Goal: Communication & Community: Ask a question

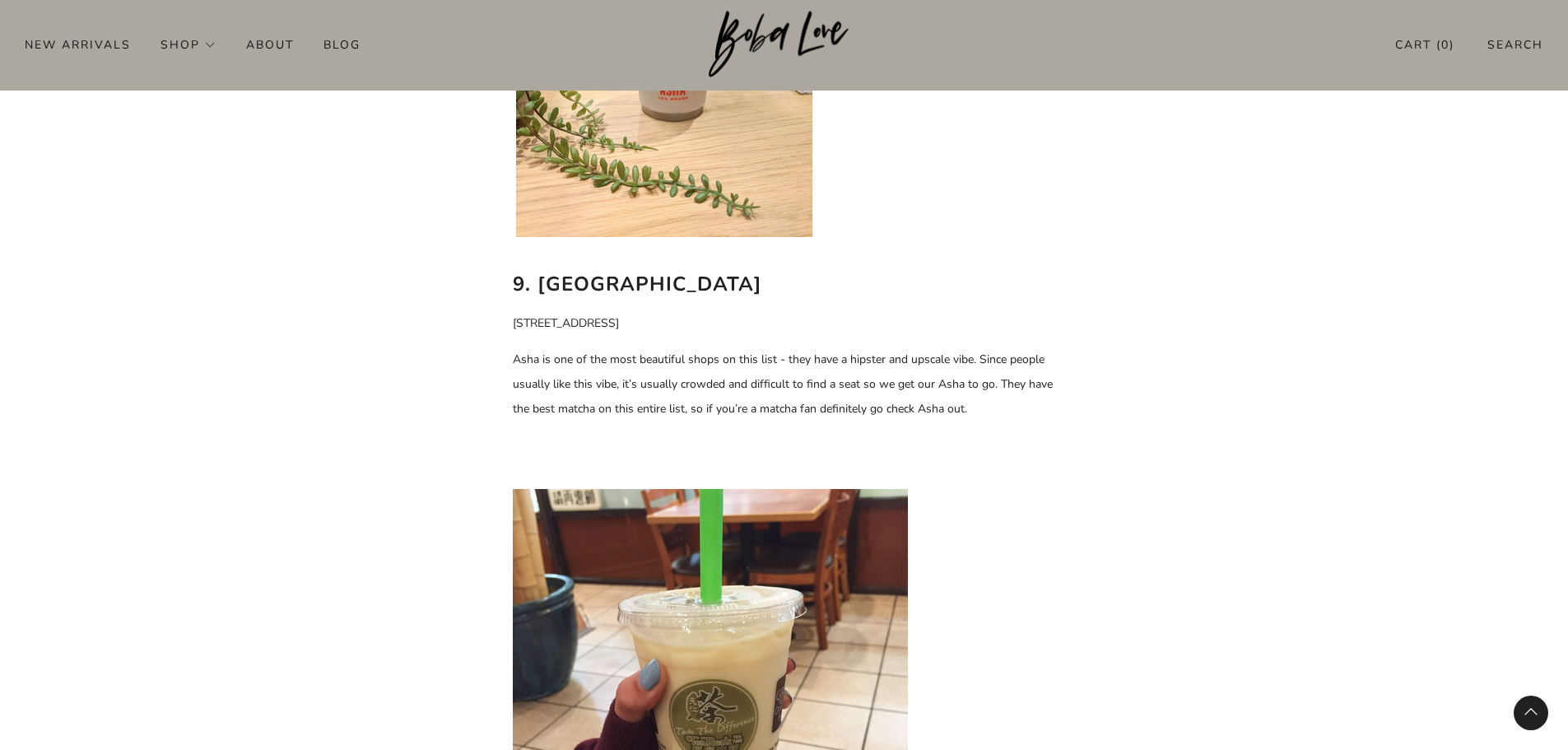
scroll to position [6172, 0]
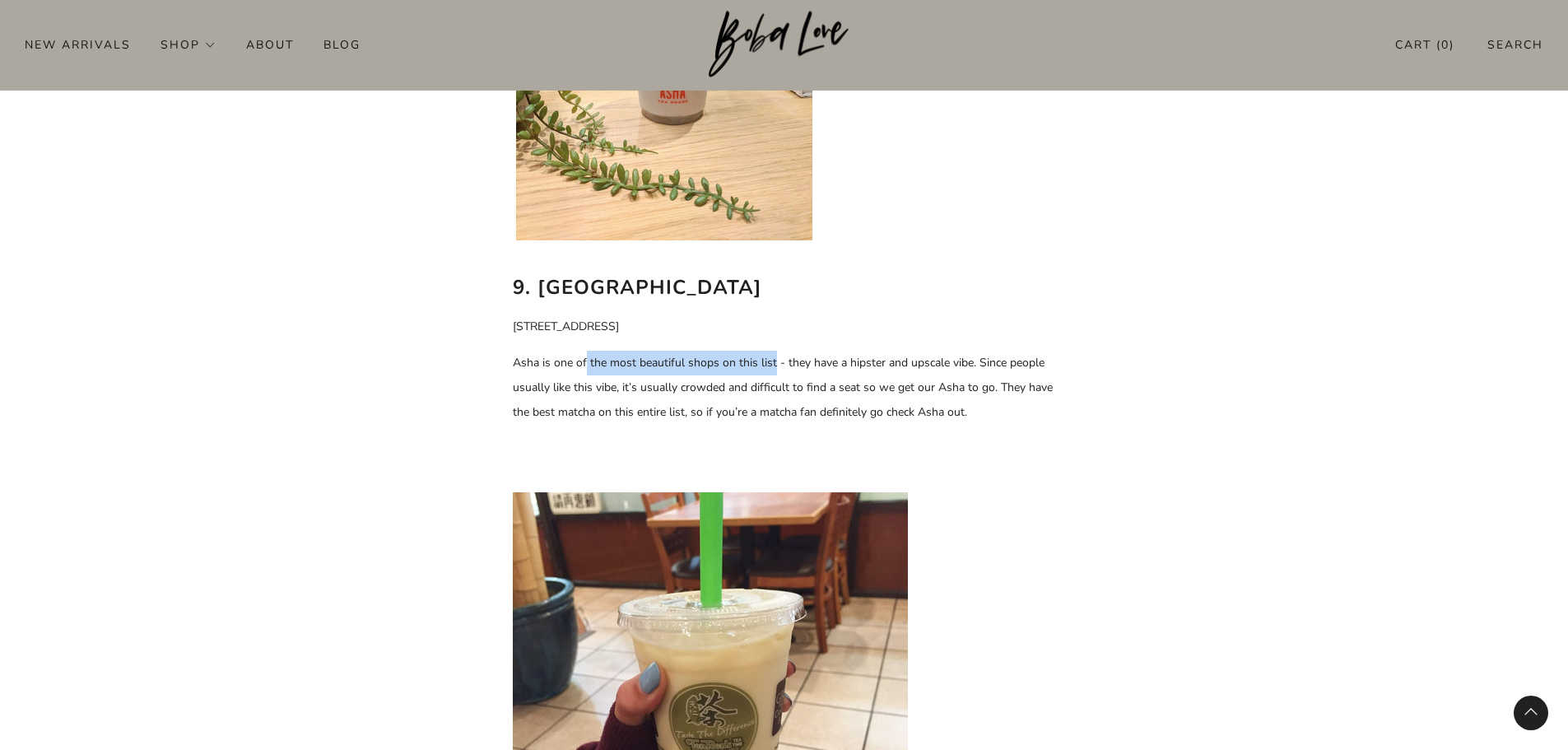
drag, startPoint x: 656, startPoint y: 358, endPoint x: 781, endPoint y: 360, distance: 125.0
click at [775, 360] on p "Asha is one of the most beautiful shops on this list - they have a hipster and …" at bounding box center [784, 388] width 543 height 74
click at [815, 360] on p "Asha is one of the most beautiful shops on this list - they have a hipster and …" at bounding box center [784, 388] width 543 height 74
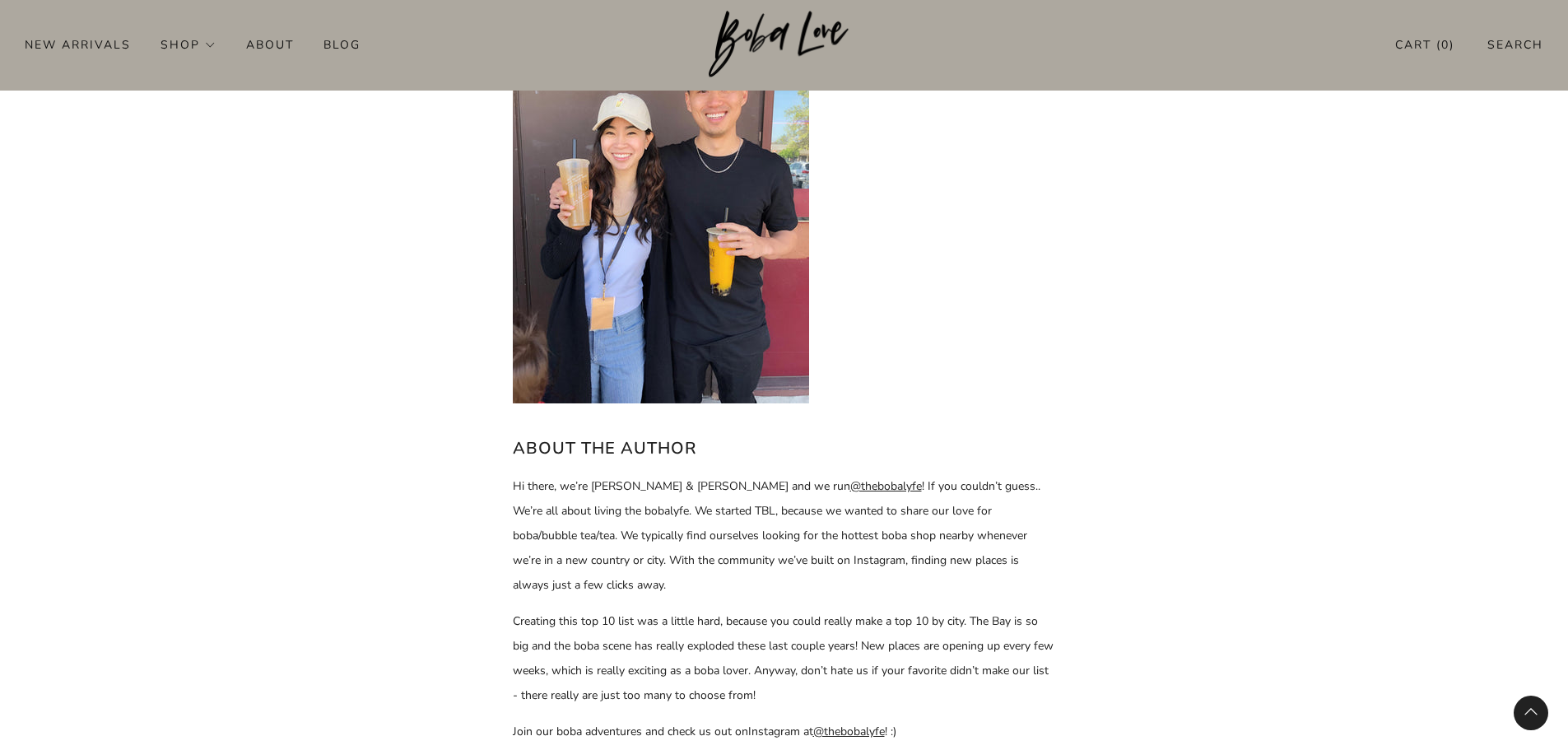
scroll to position [7406, 0]
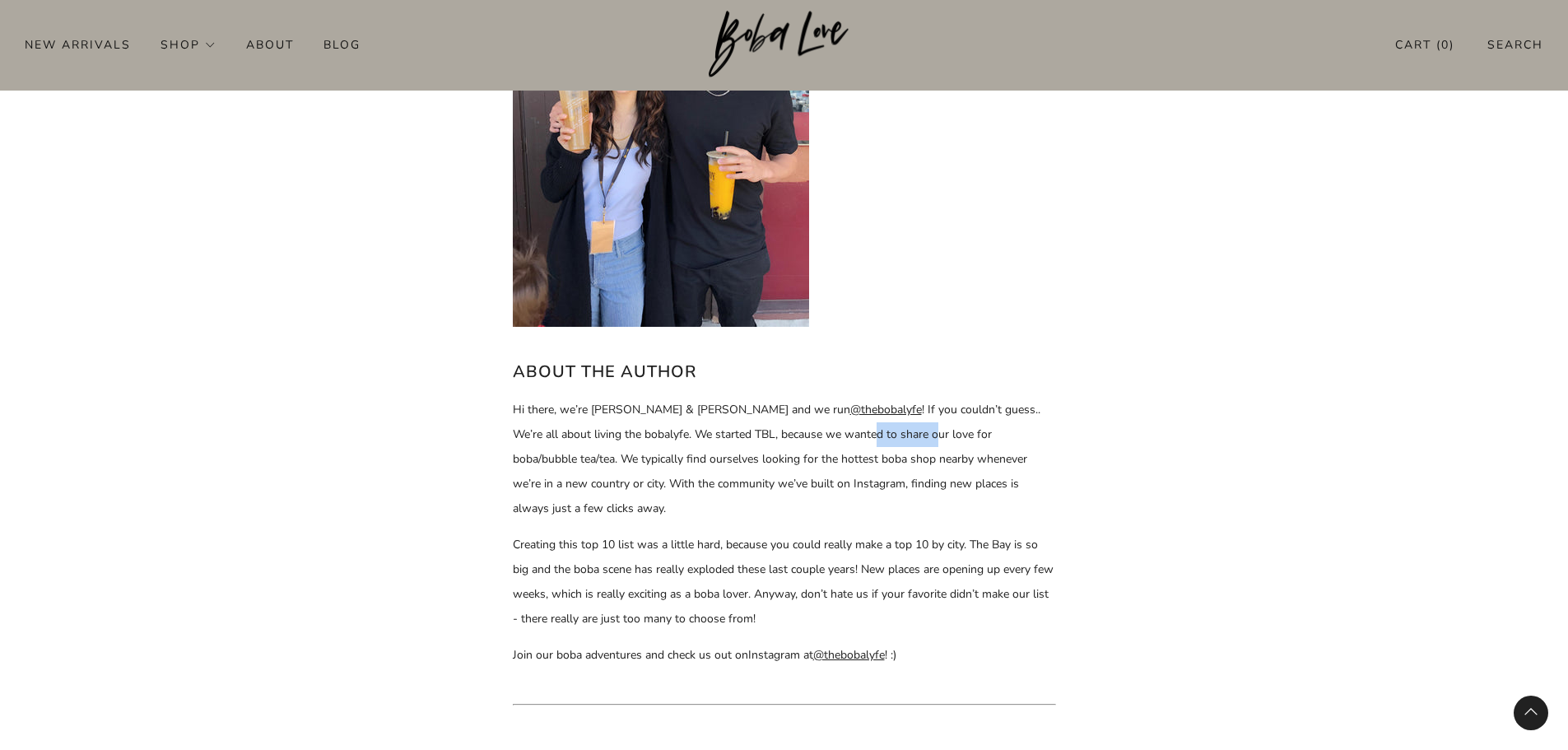
drag, startPoint x: 836, startPoint y: 432, endPoint x: 873, endPoint y: 432, distance: 37.0
click at [869, 432] on span "Hi there, we’re Kendall & Shannon and we run @thebobalyfe ! If you couldn’t gue…" at bounding box center [776, 459] width 527 height 114
drag, startPoint x: 921, startPoint y: 434, endPoint x: 1012, endPoint y: 450, distance: 92.4
click at [927, 435] on span "Hi there, we’re Kendall & Shannon and we run @thebobalyfe ! If you couldn’t gue…" at bounding box center [776, 459] width 527 height 114
drag, startPoint x: 434, startPoint y: 481, endPoint x: 448, endPoint y: 475, distance: 15.2
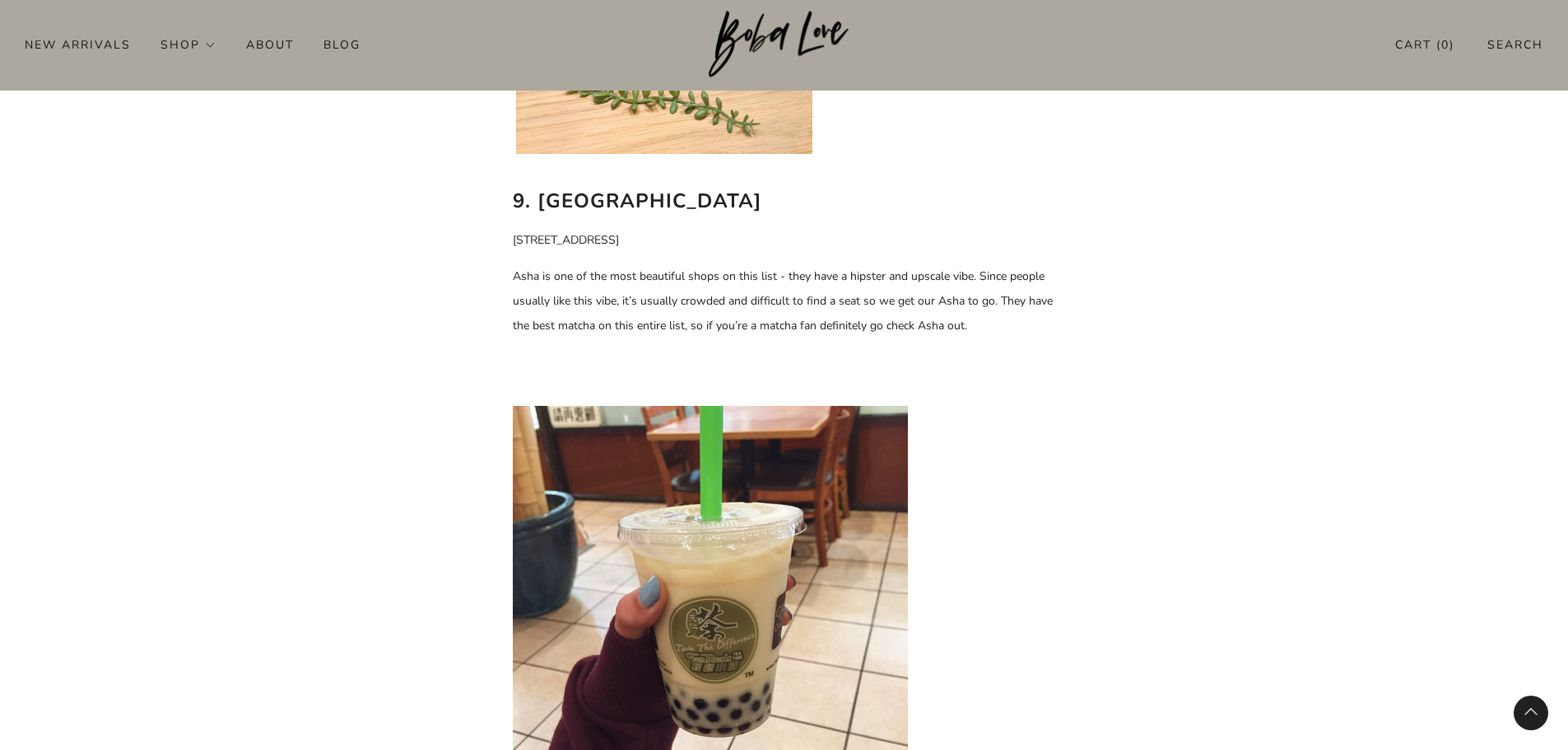
scroll to position [6089, 0]
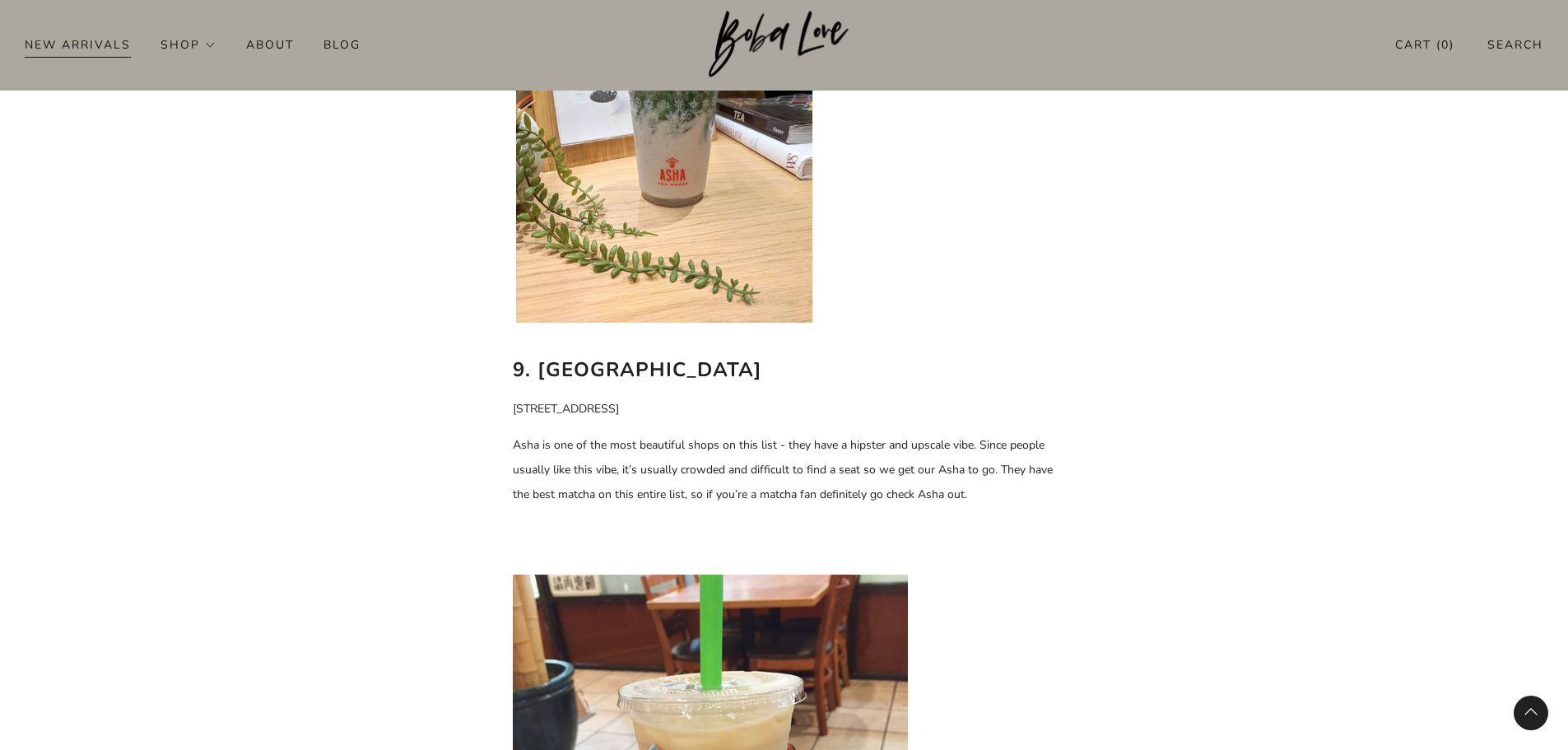
click at [106, 45] on link "New Arrivals" at bounding box center [78, 45] width 106 height 26
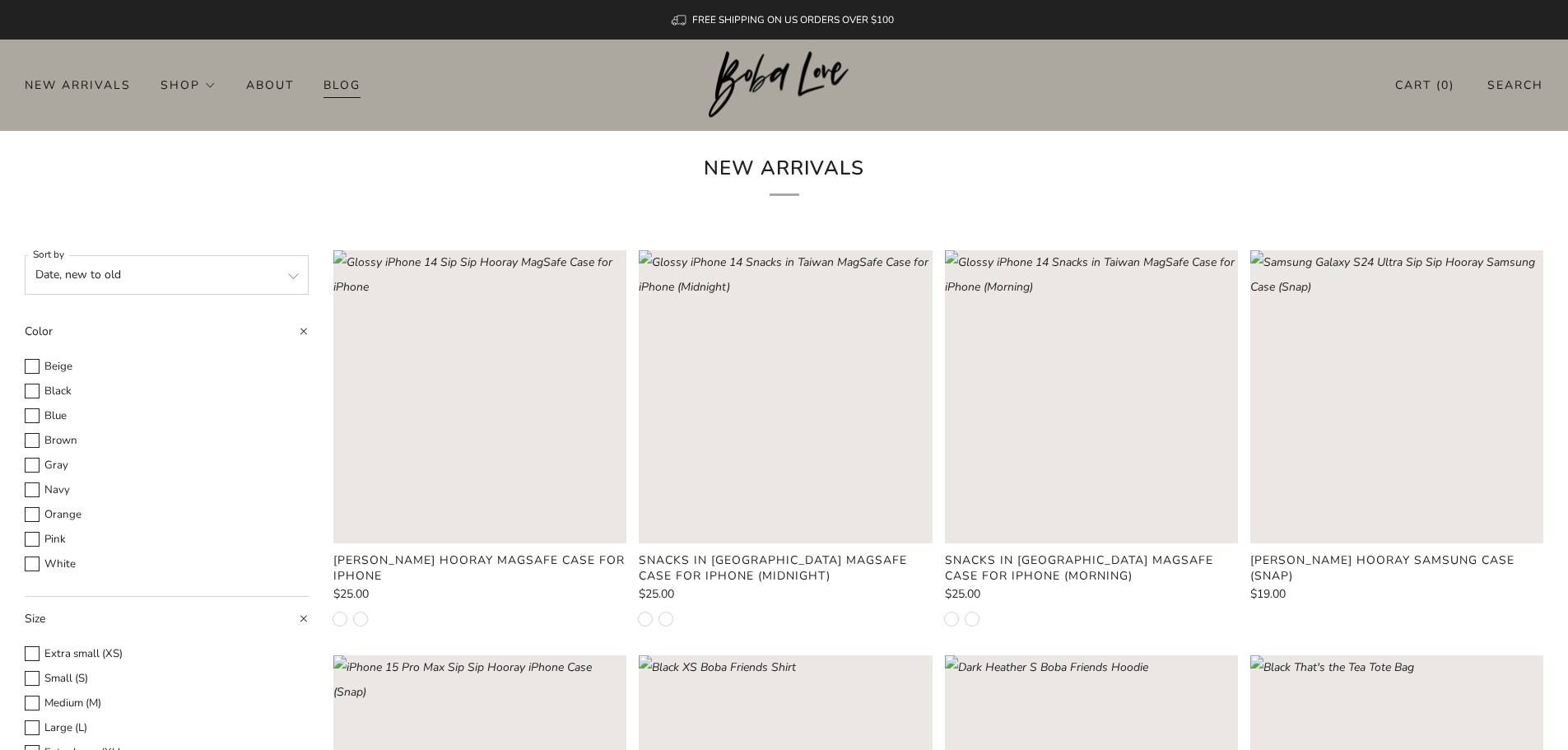
click at [356, 90] on link "Blog" at bounding box center [342, 84] width 37 height 26
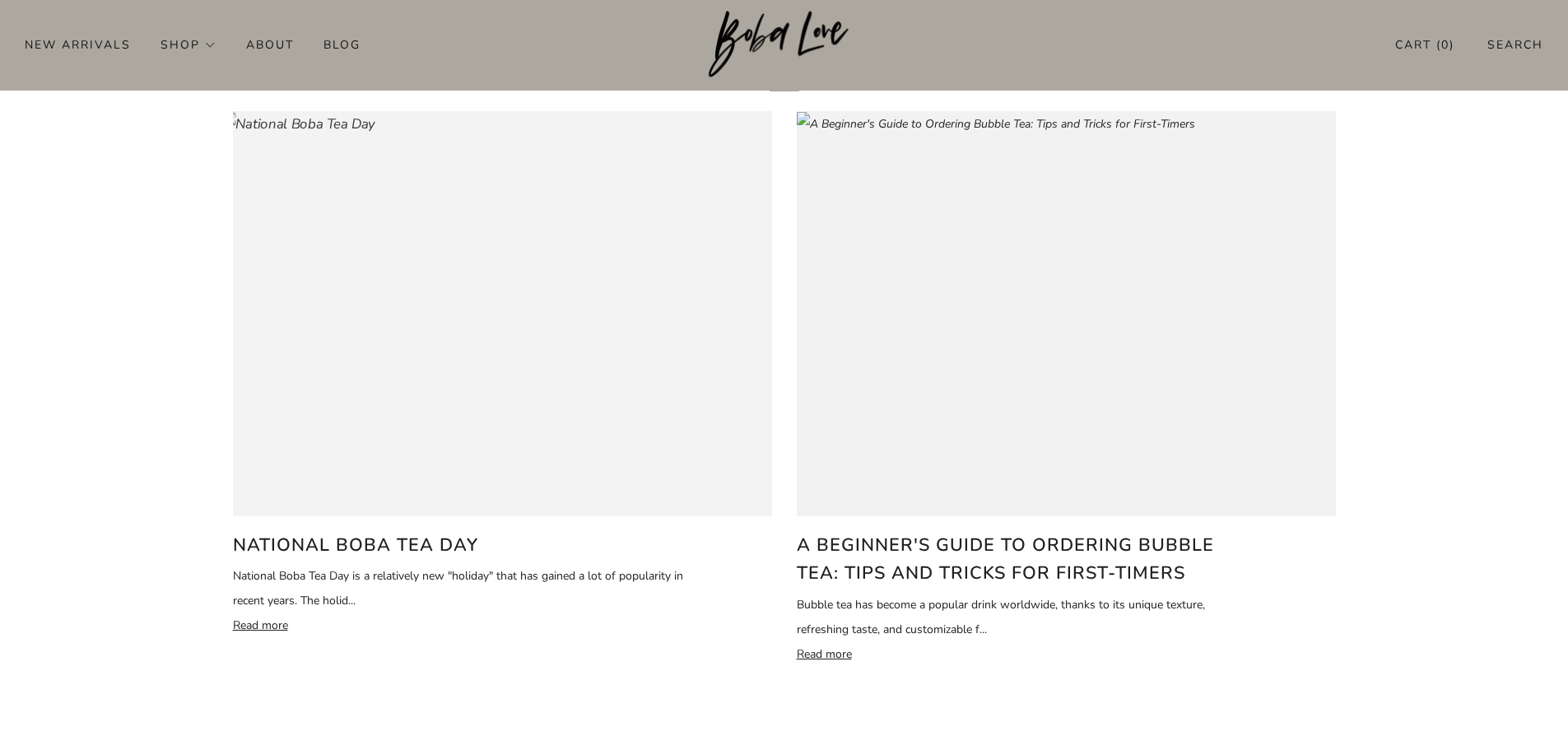
scroll to position [247, 0]
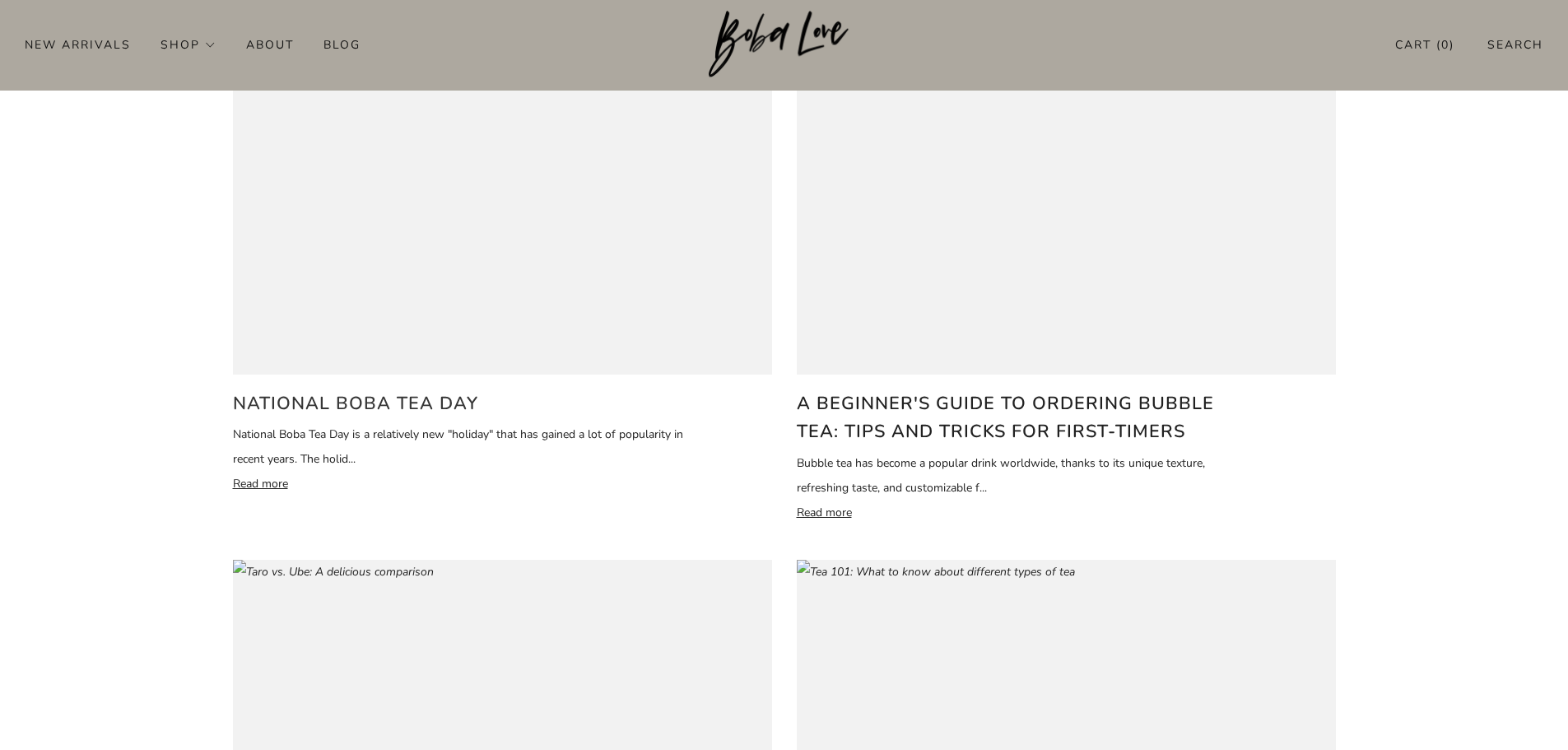
click at [359, 398] on h2 "National Boba Tea Day" at bounding box center [462, 403] width 459 height 29
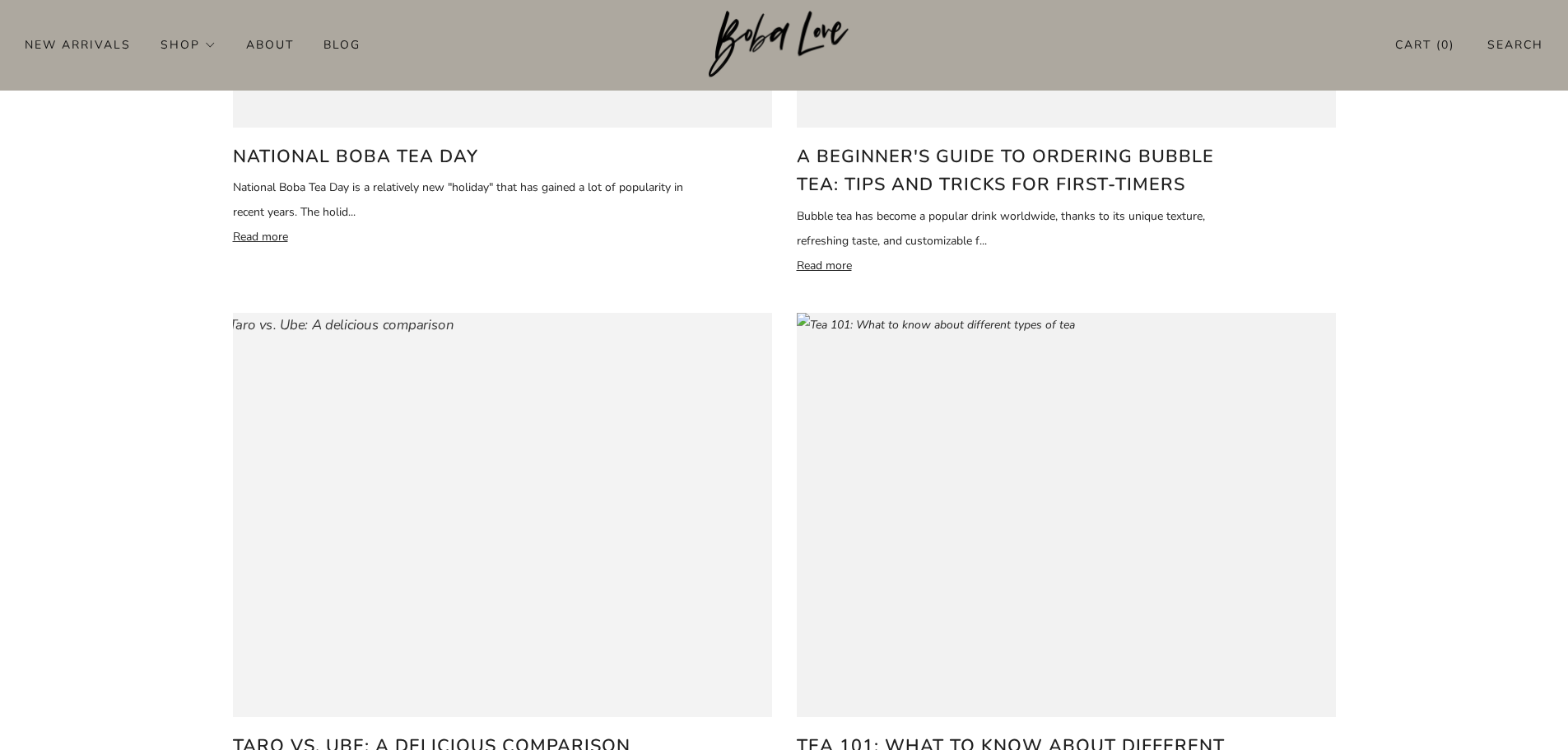
scroll to position [658, 0]
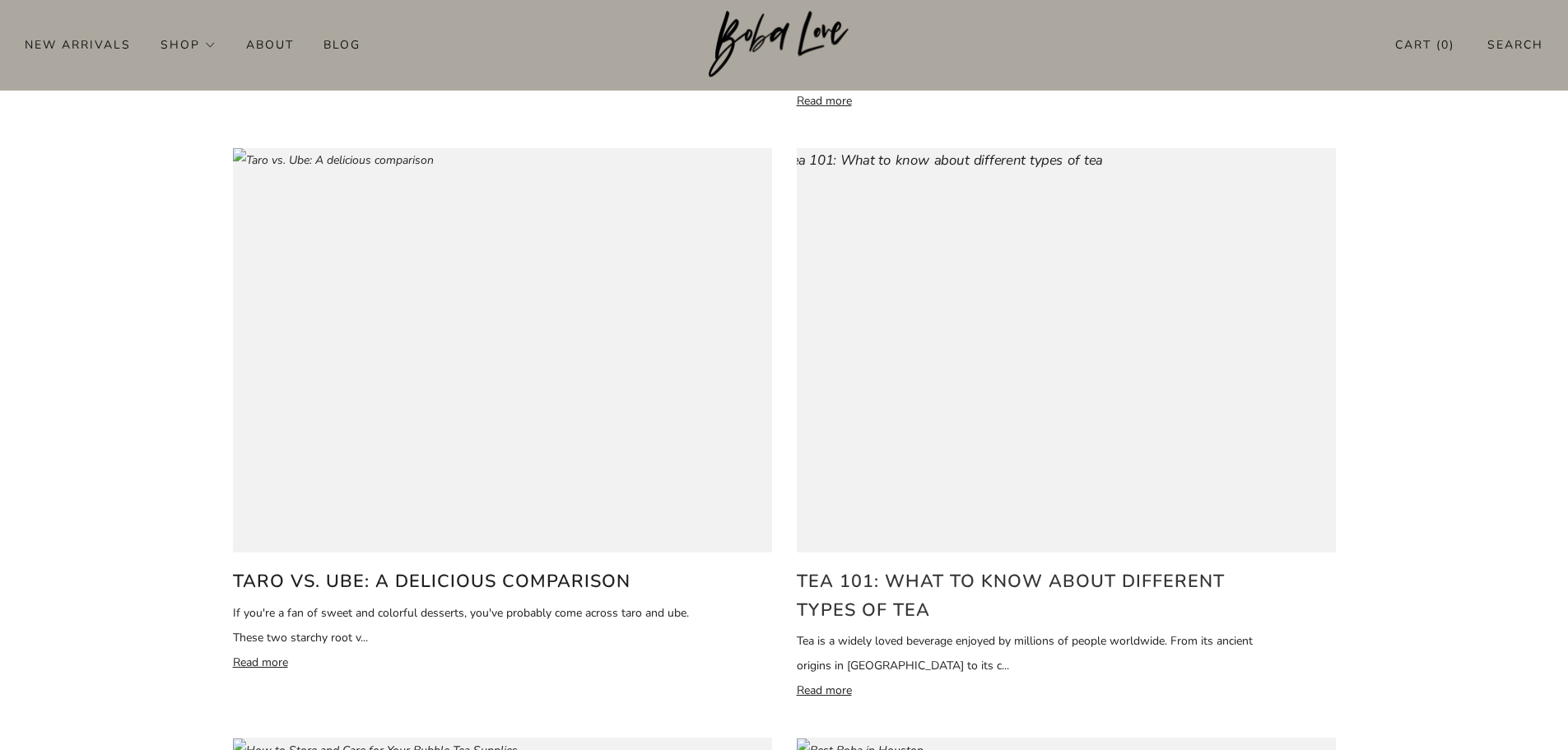
drag, startPoint x: 1068, startPoint y: 582, endPoint x: 1075, endPoint y: 575, distance: 9.9
click at [1068, 582] on h2 "Tea 101: What to know about different types of tea" at bounding box center [1026, 595] width 459 height 57
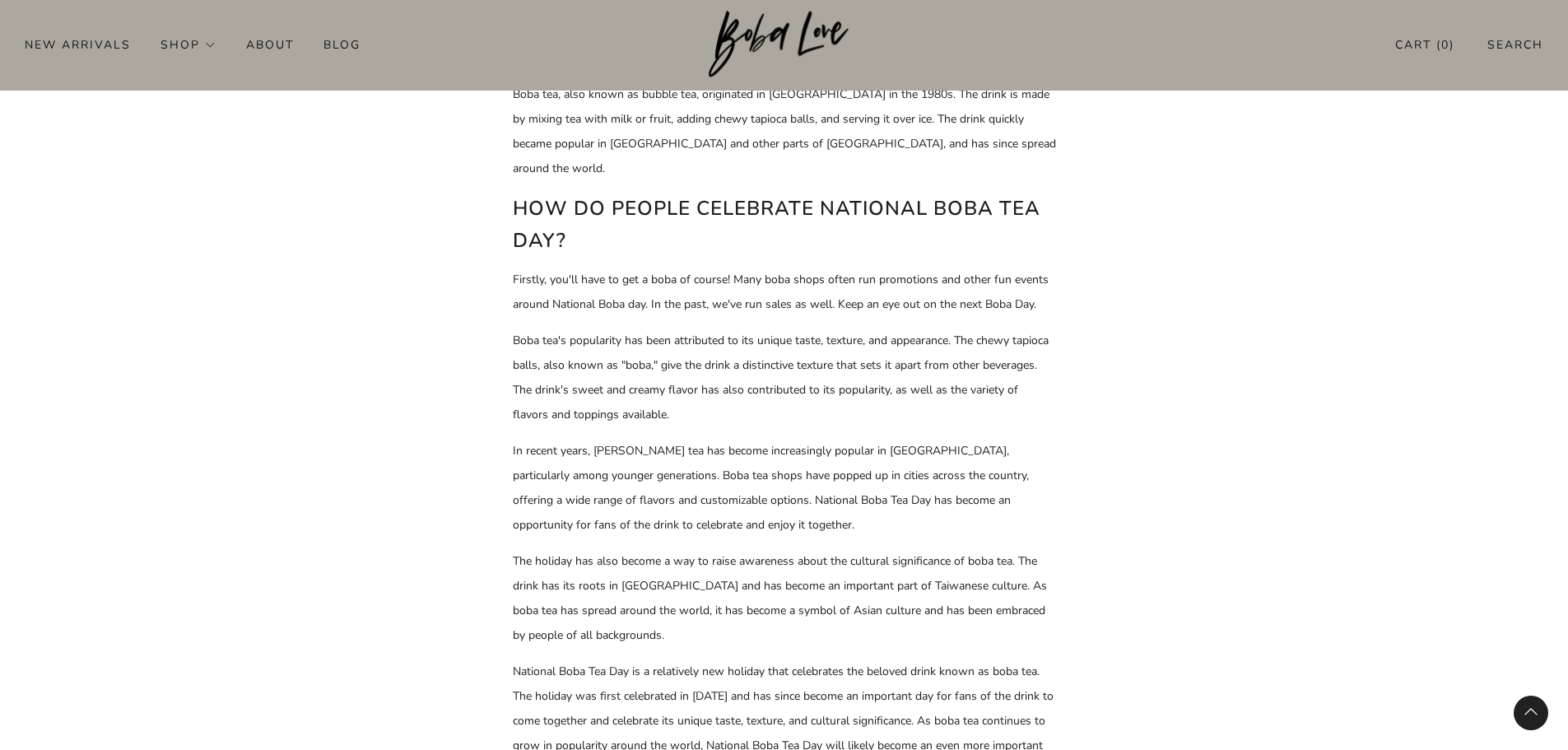
scroll to position [905, 0]
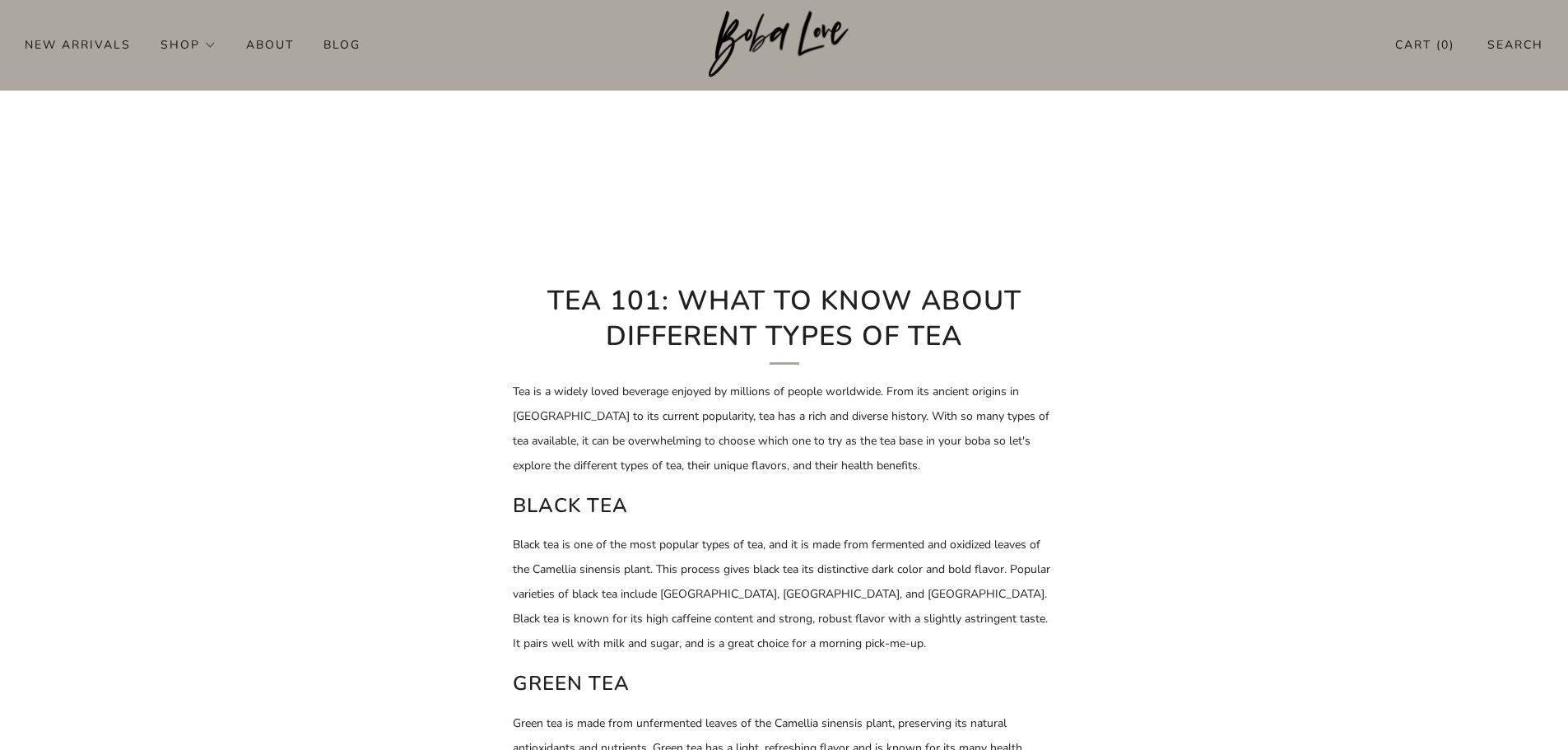
scroll to position [411, 0]
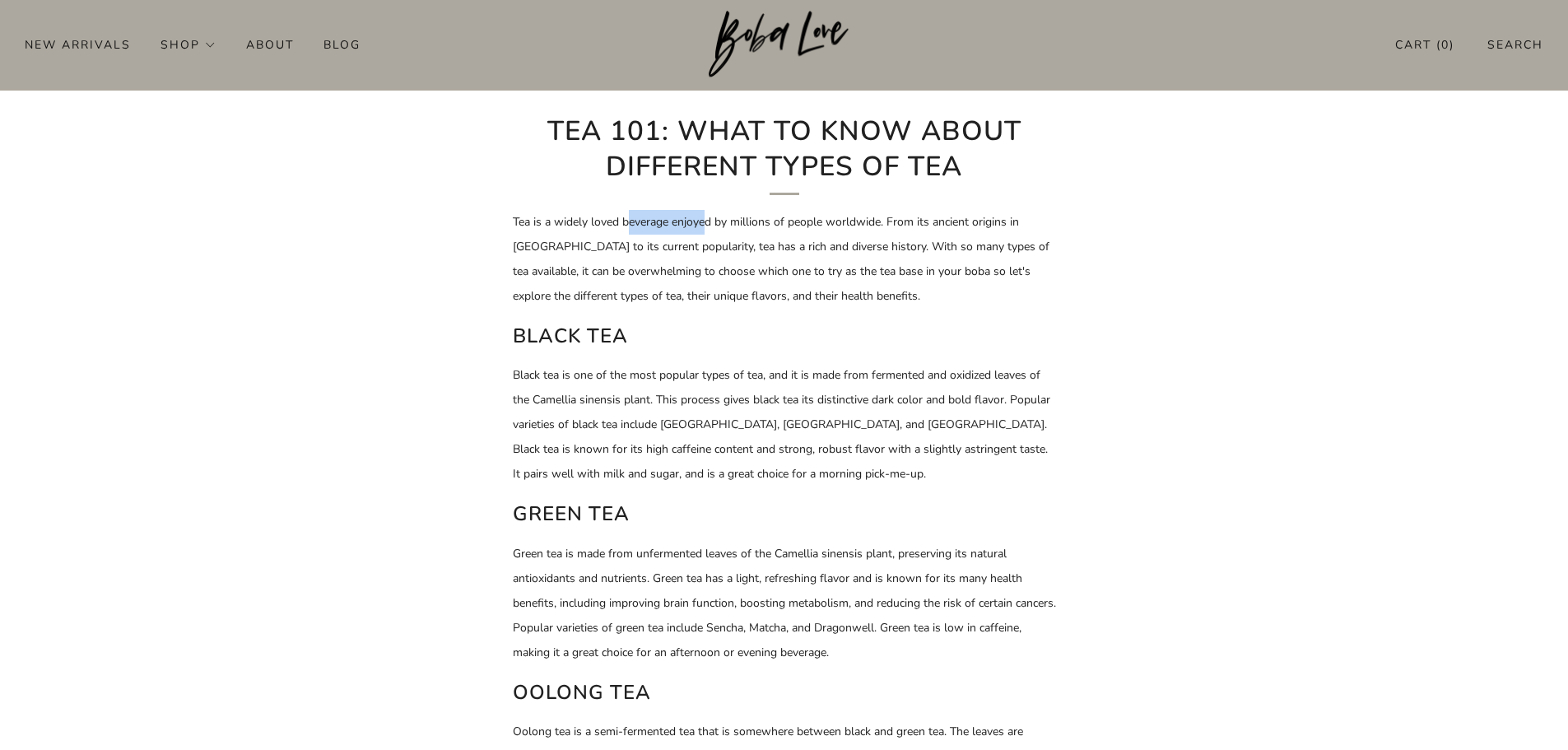
drag, startPoint x: 637, startPoint y: 214, endPoint x: 712, endPoint y: 221, distance: 75.3
click at [712, 221] on p "Tea is a widely loved beverage enjoyed by millions of people worldwide. From it…" at bounding box center [784, 259] width 543 height 98
click at [737, 221] on p "Tea is a widely loved beverage enjoyed by millions of people worldwide. From it…" at bounding box center [784, 259] width 543 height 98
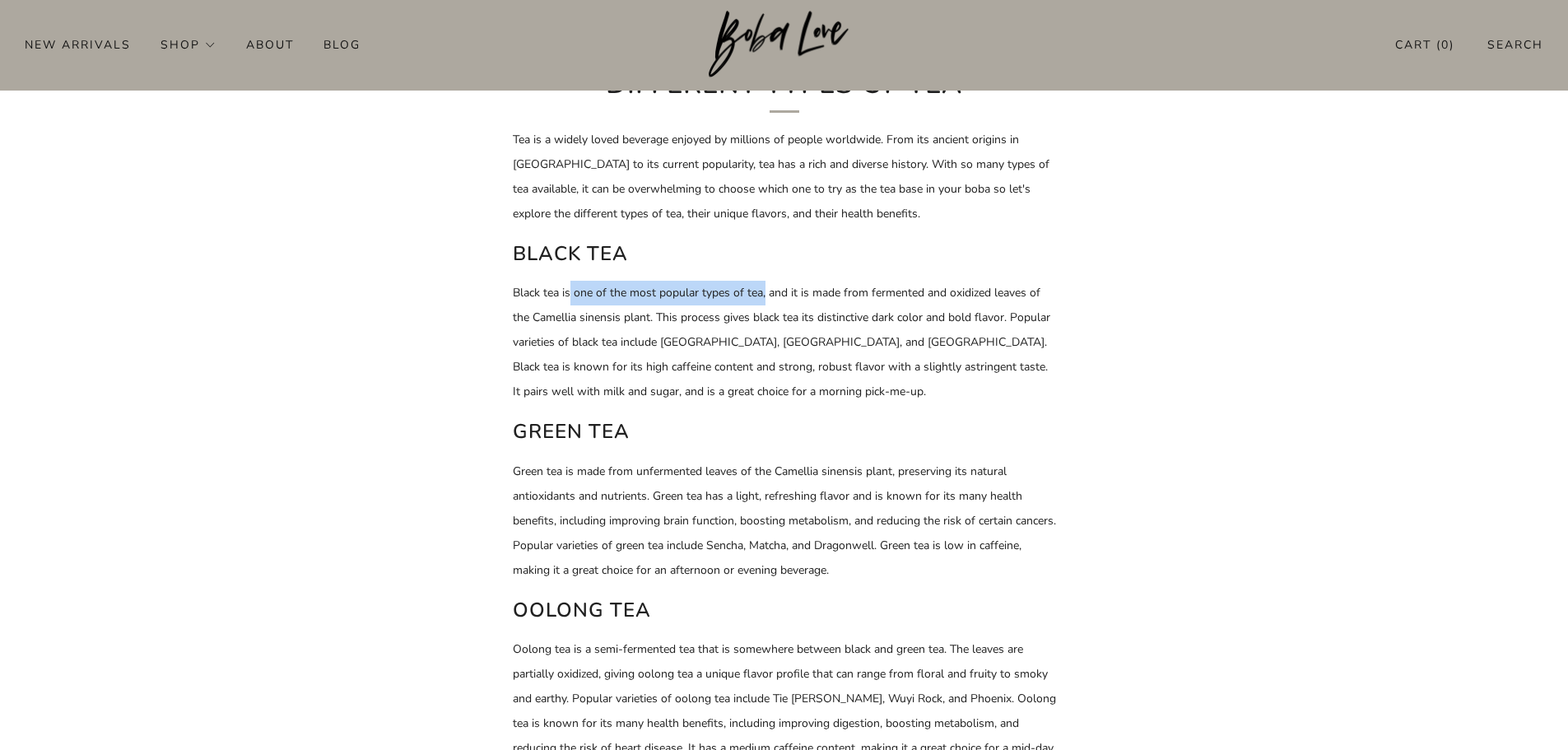
drag, startPoint x: 605, startPoint y: 294, endPoint x: 803, endPoint y: 294, distance: 198.0
click at [782, 294] on p "Black tea is one of the most popular types of tea, and it is made from fermente…" at bounding box center [784, 342] width 543 height 123
click at [839, 294] on p "Black tea is one of the most popular types of tea, and it is made from fermente…" at bounding box center [784, 342] width 543 height 123
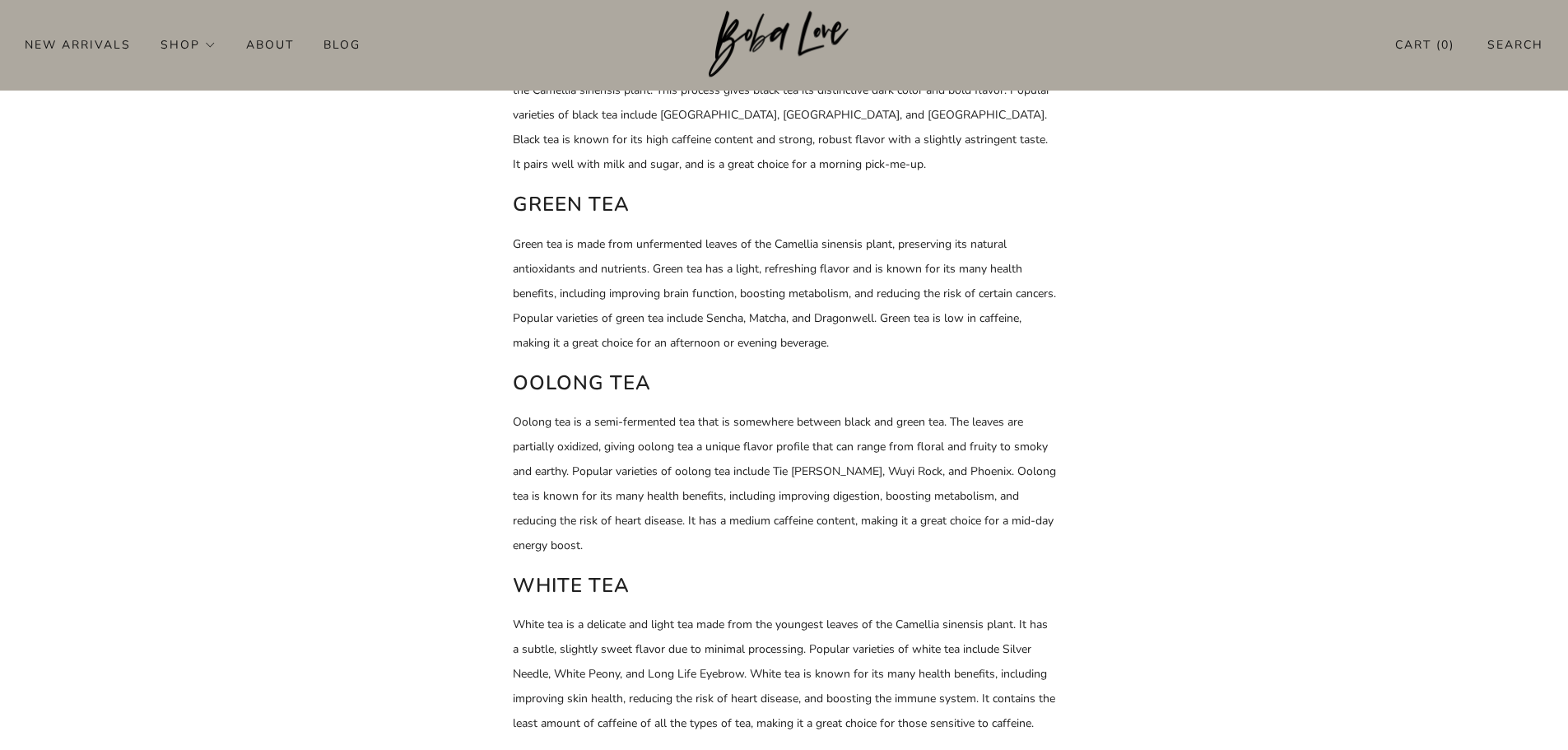
scroll to position [741, 0]
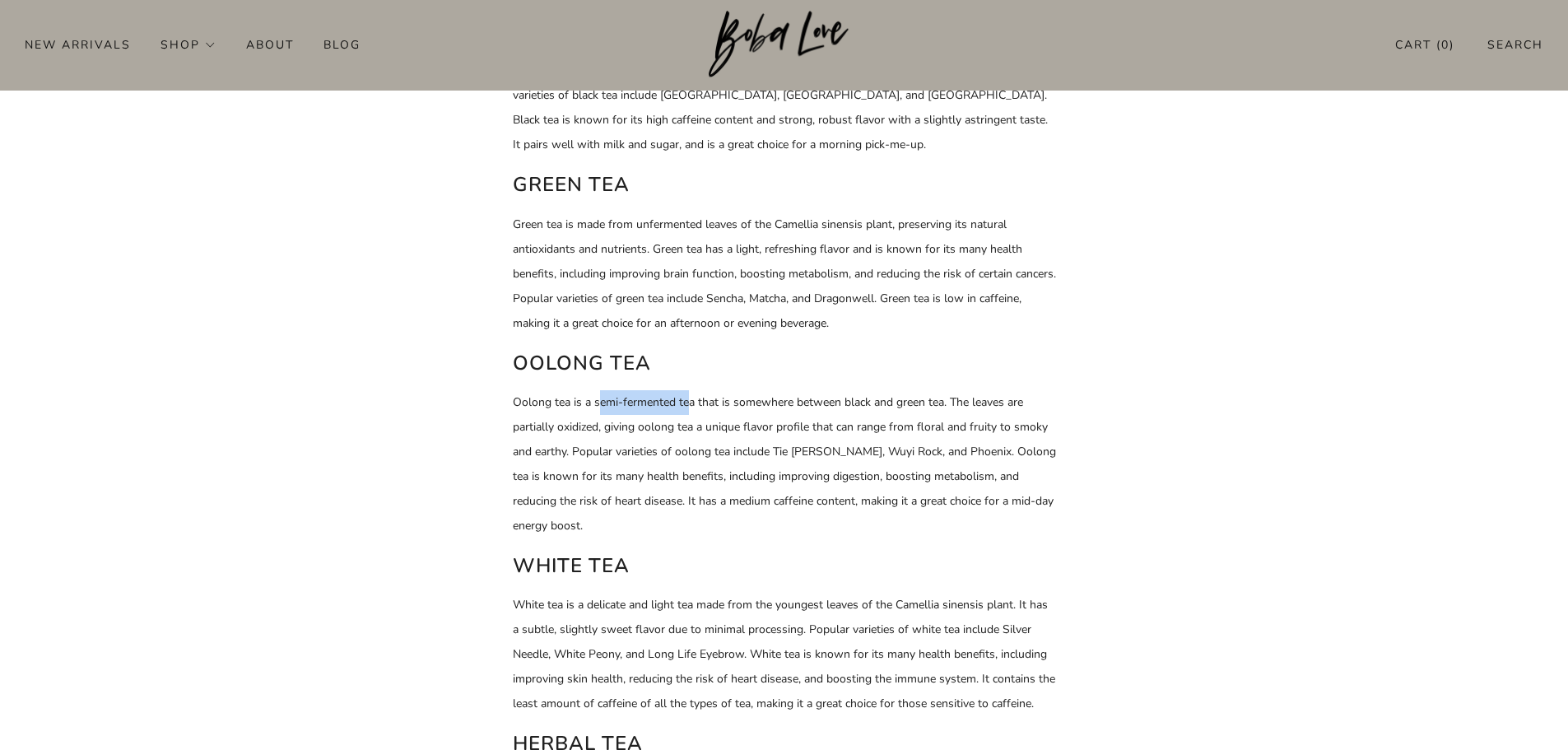
drag, startPoint x: 635, startPoint y: 394, endPoint x: 700, endPoint y: 395, distance: 65.0
click at [697, 395] on p "Oolong tea is a semi-fermented tea that is somewhere between black and green te…" at bounding box center [784, 464] width 543 height 149
click at [746, 401] on p "Oolong tea is a semi-fermented tea that is somewhere between black and green te…" at bounding box center [784, 464] width 543 height 149
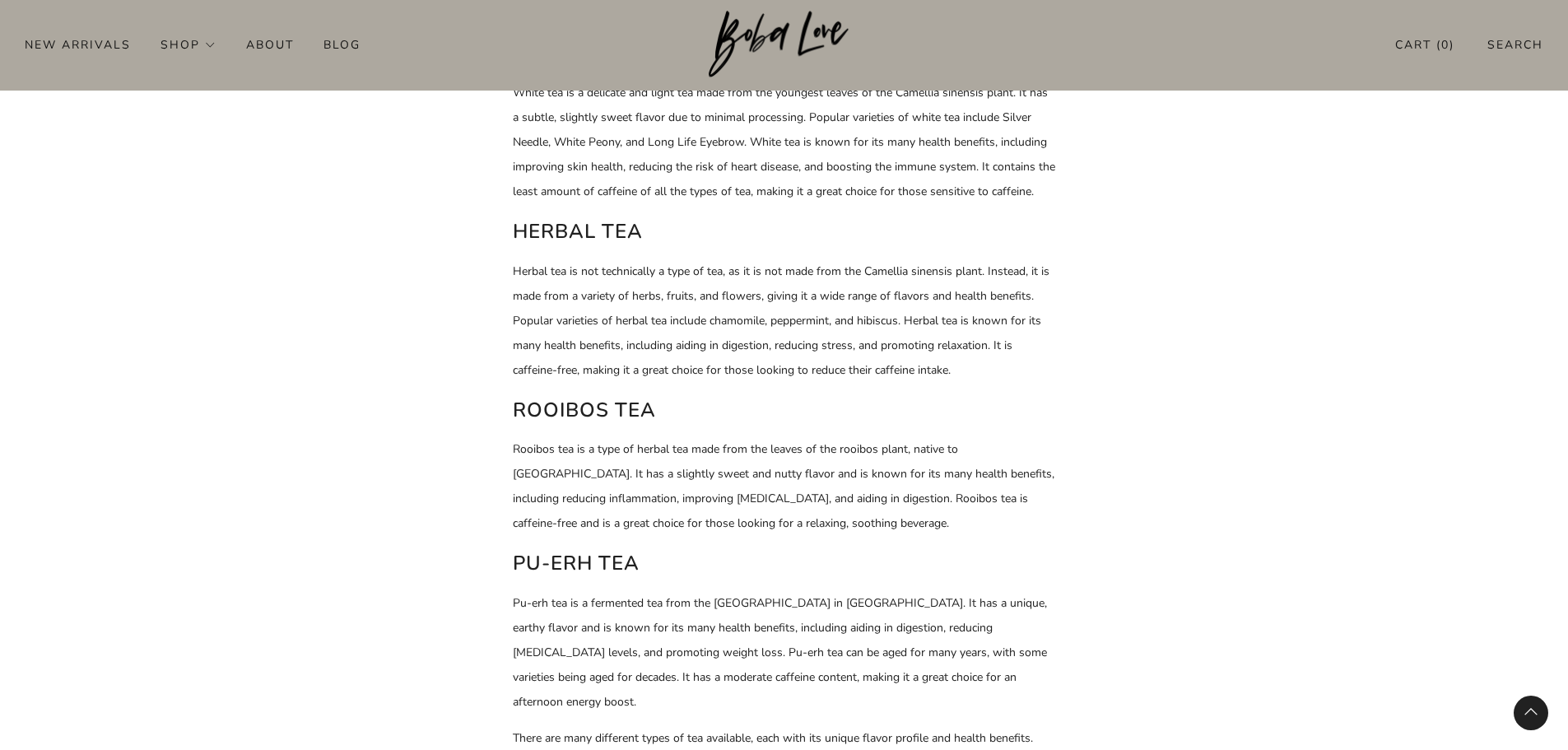
scroll to position [1481, 0]
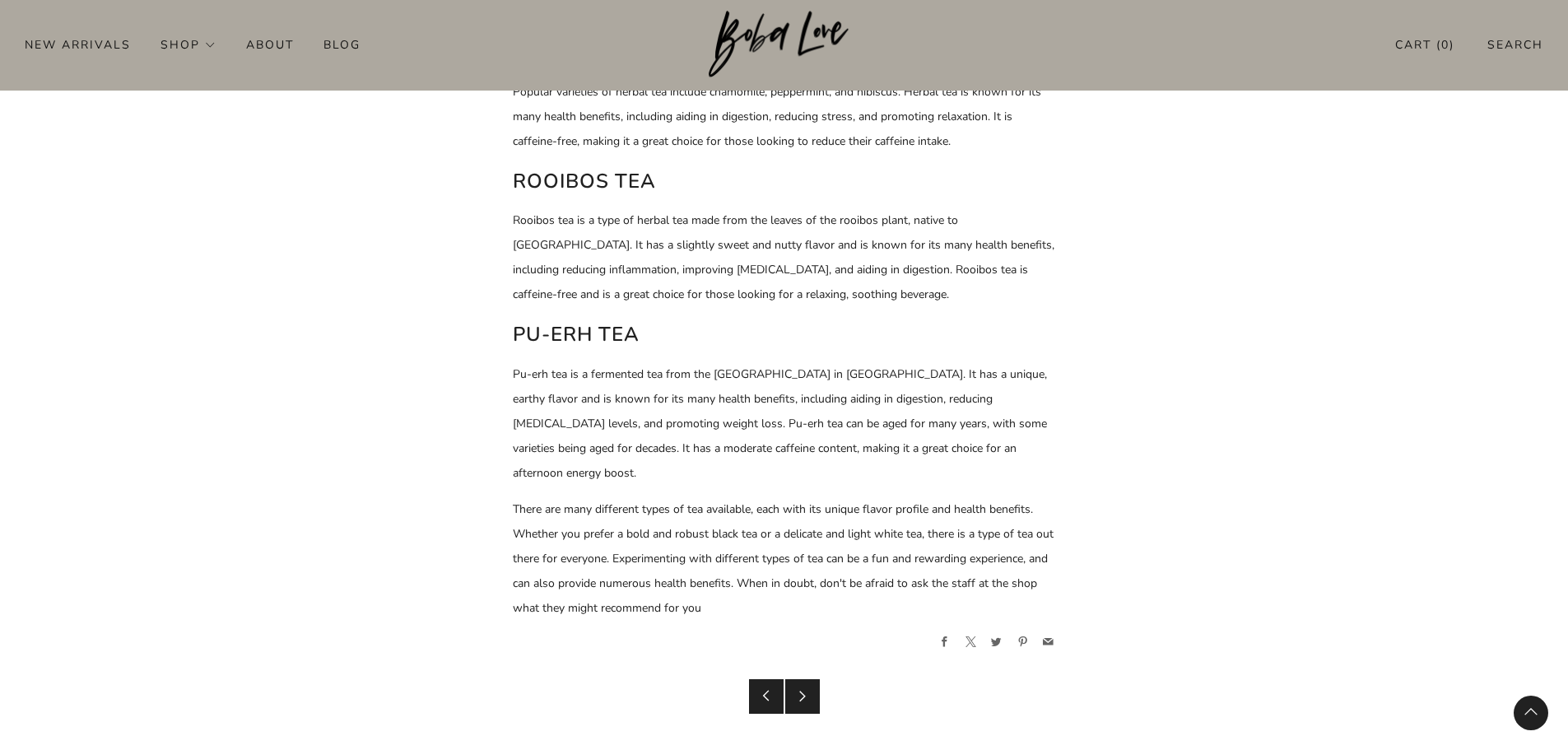
drag, startPoint x: 614, startPoint y: 245, endPoint x: 637, endPoint y: 237, distance: 24.4
click at [623, 241] on p "Rooibos tea is a type of herbal tea made from the leaves of the rooibos plant, …" at bounding box center [784, 257] width 543 height 98
drag, startPoint x: 671, startPoint y: 235, endPoint x: 753, endPoint y: 240, distance: 82.2
click at [678, 235] on p "Rooibos tea is a type of herbal tea made from the leaves of the rooibos plant, …" at bounding box center [784, 257] width 543 height 98
click at [889, 258] on p "Rooibos tea is a type of herbal tea made from the leaves of the rooibos plant, …" at bounding box center [784, 257] width 543 height 98
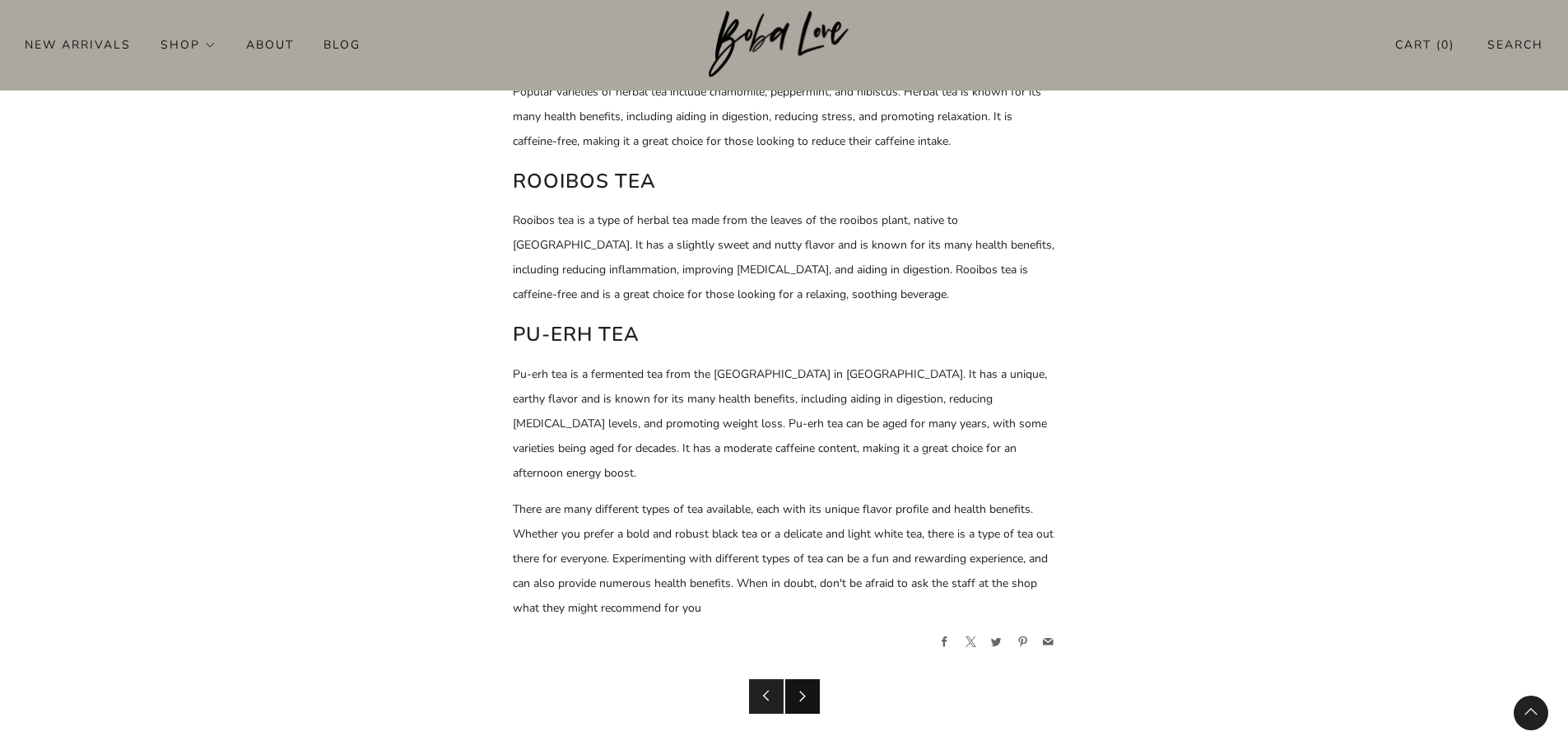
click at [803, 690] on icon at bounding box center [802, 695] width 11 height 11
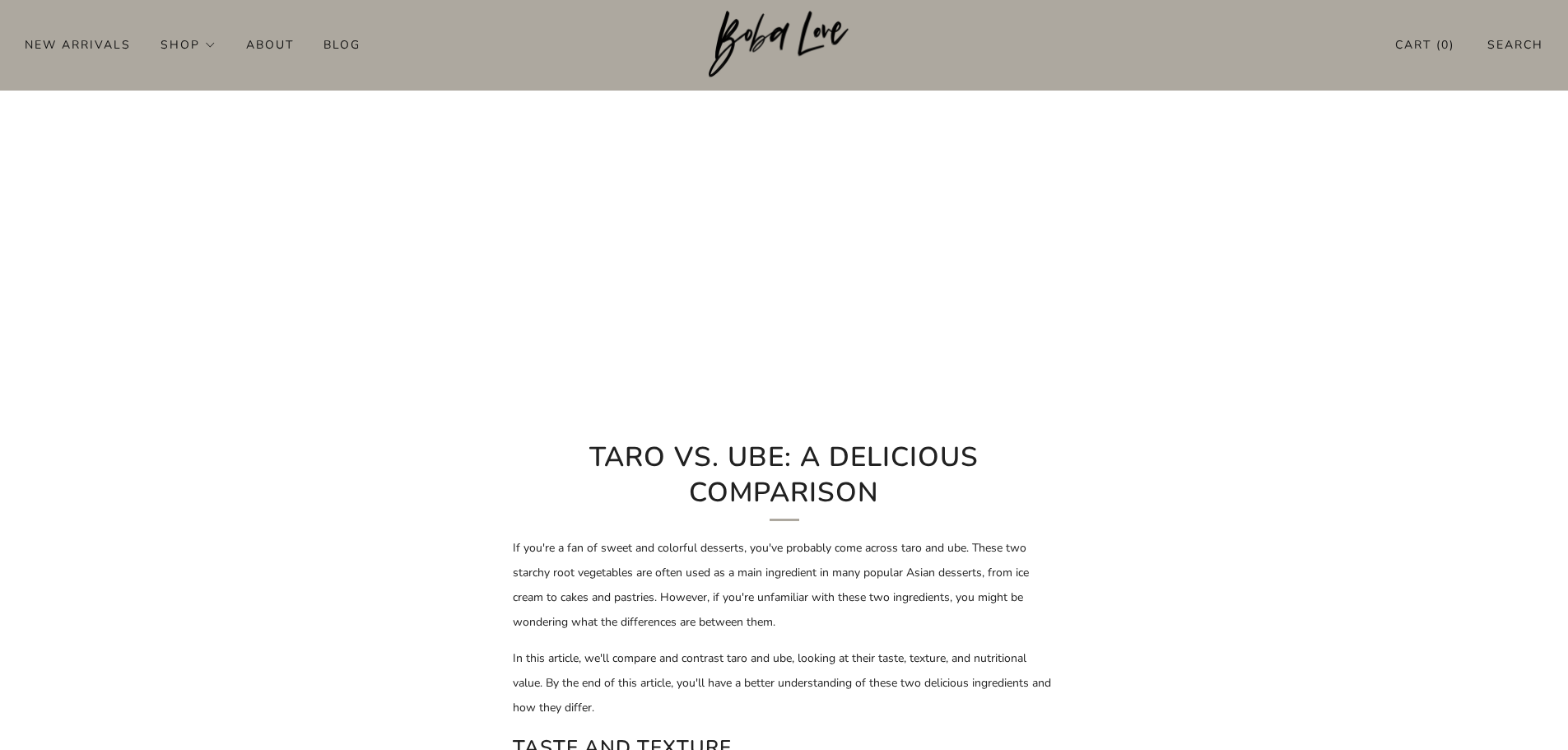
scroll to position [411, 0]
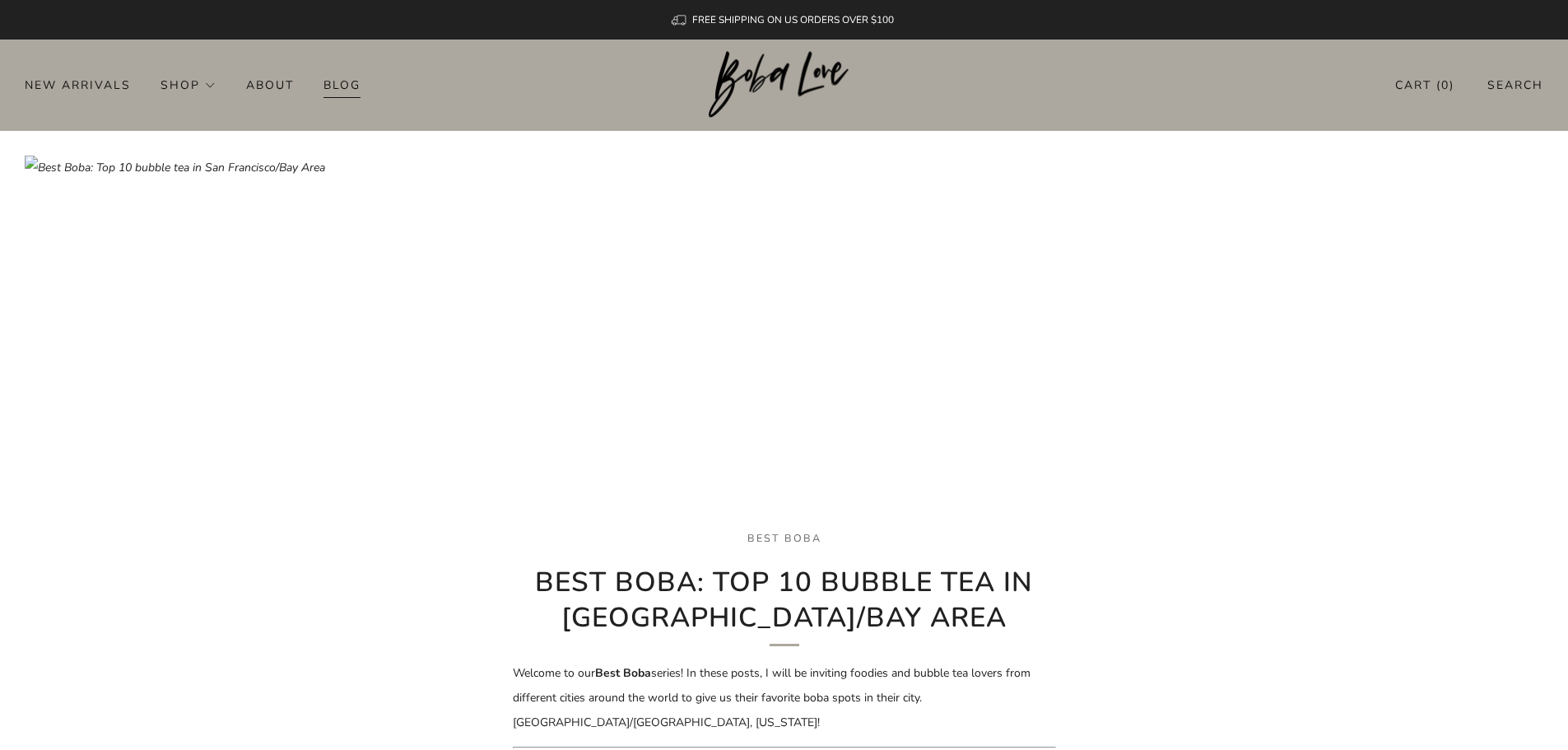
click at [344, 85] on link "Blog" at bounding box center [342, 84] width 37 height 26
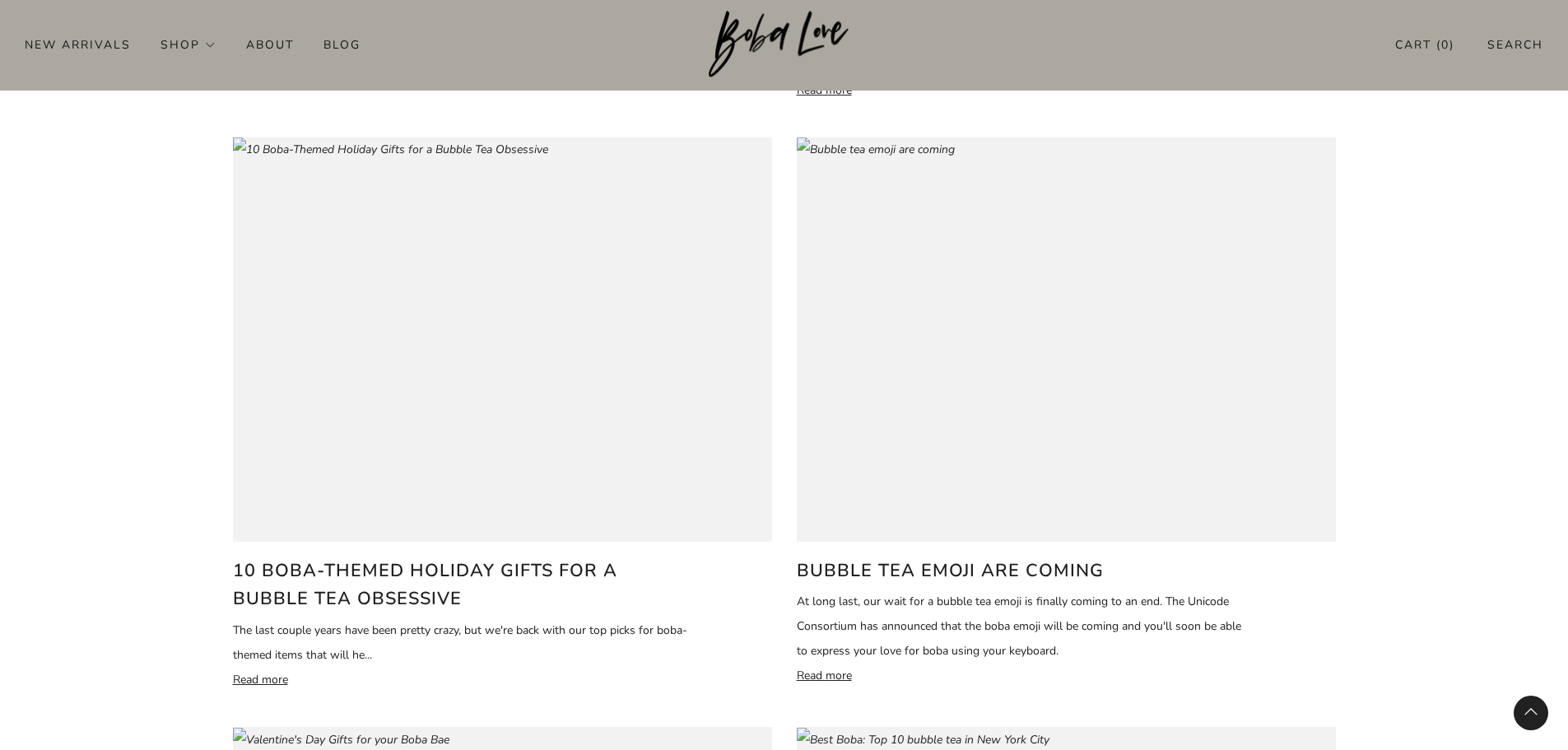
scroll to position [1646, 0]
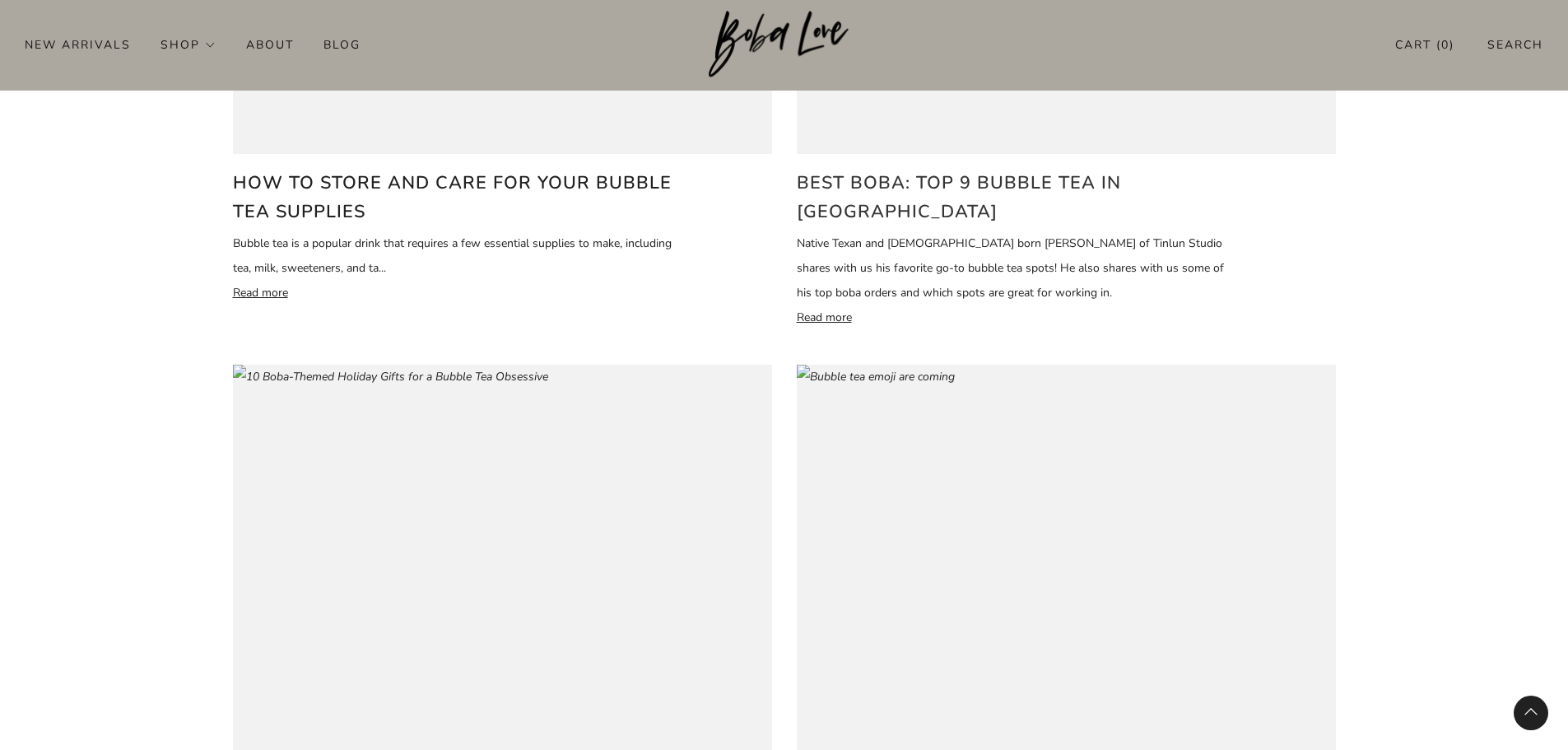
click at [952, 177] on h2 "Best Boba: Top 9 bubble tea in [GEOGRAPHIC_DATA]" at bounding box center [1026, 197] width 459 height 57
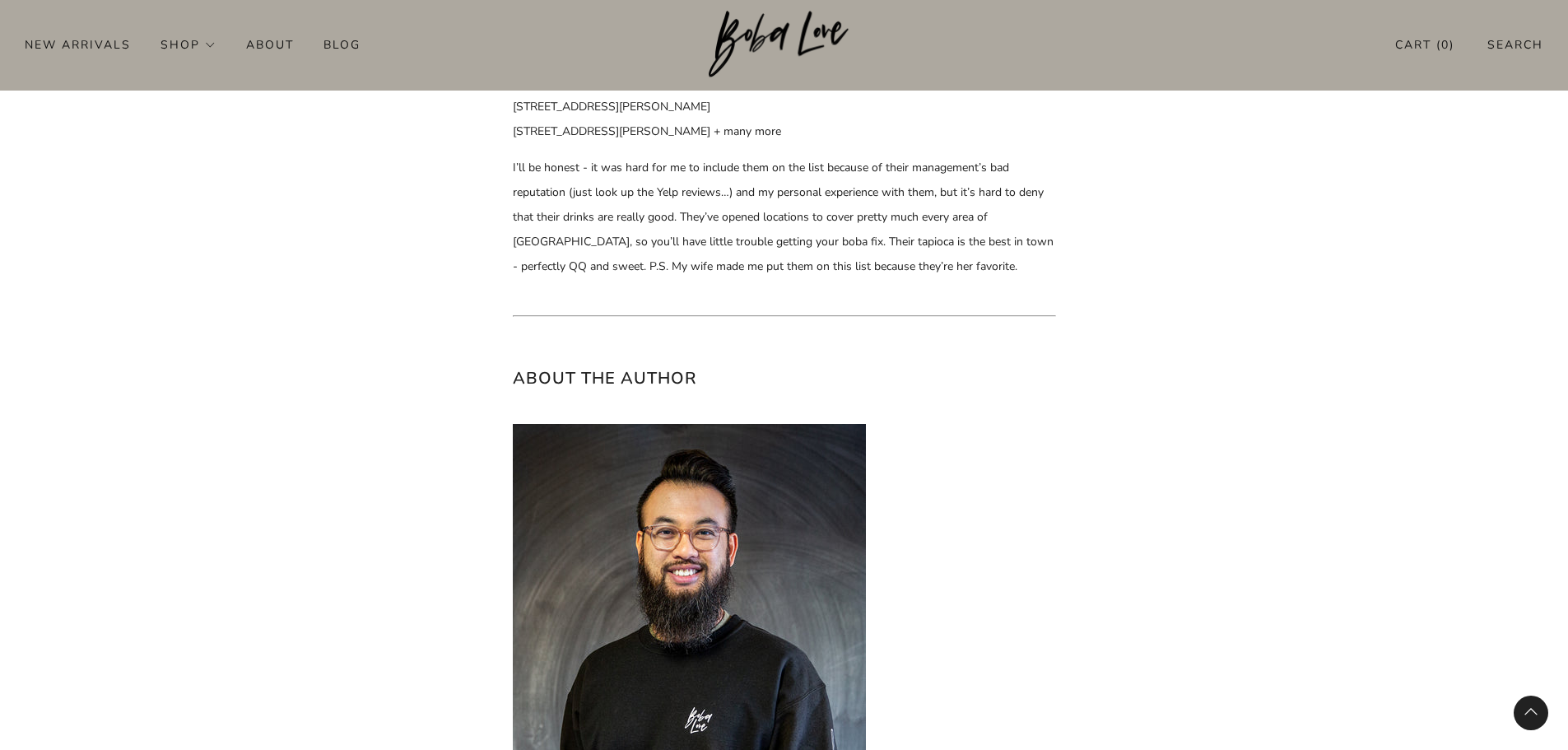
scroll to position [7817, 0]
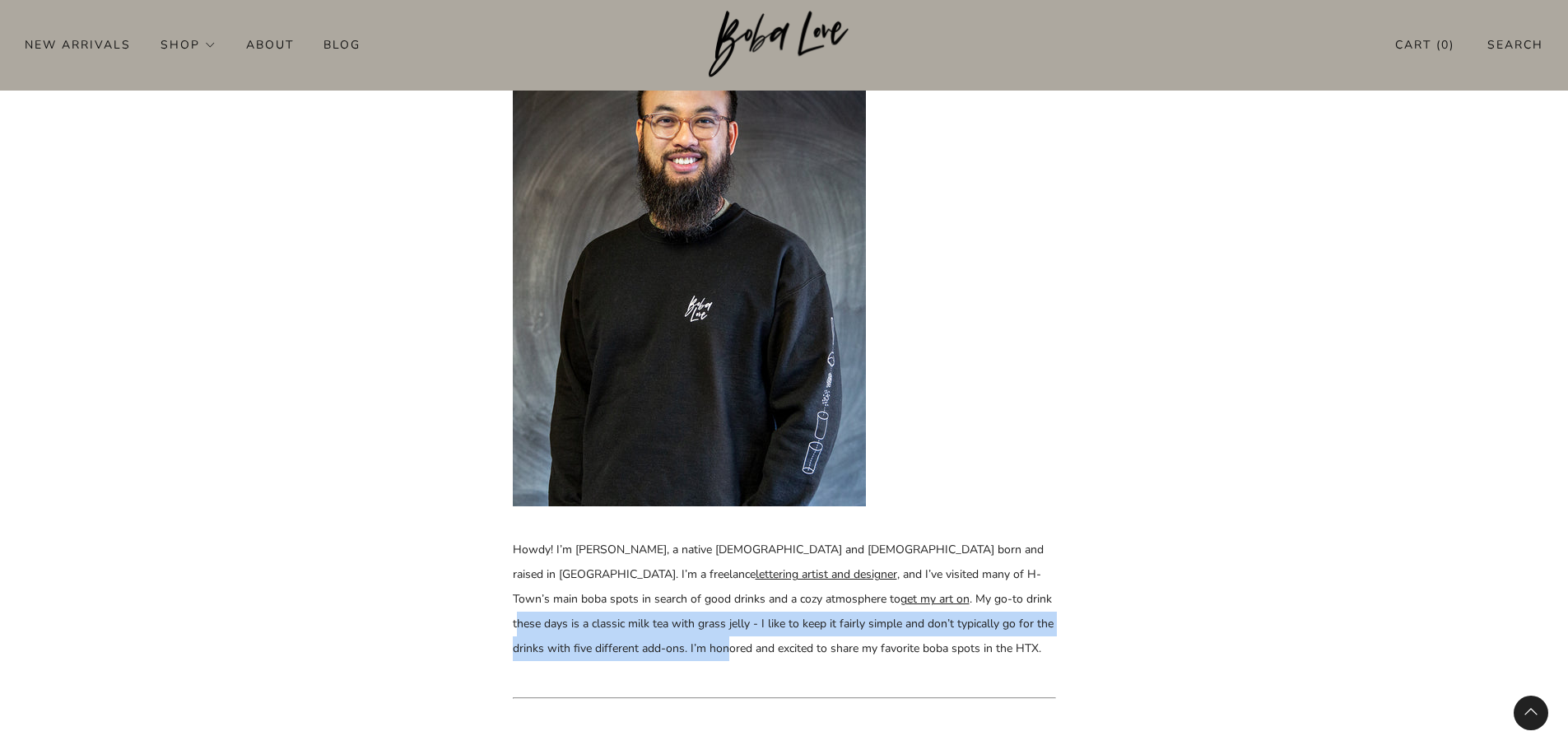
drag, startPoint x: 886, startPoint y: 557, endPoint x: 1017, endPoint y: 570, distance: 131.6
click at [1017, 570] on p "Howdy! I’m Terence, a native Texan and Chinese-American born and raised in Hous…" at bounding box center [784, 599] width 543 height 123
click at [898, 577] on p "Howdy! I’m Terence, a native Texan and Chinese-American born and raised in Hous…" at bounding box center [784, 599] width 543 height 123
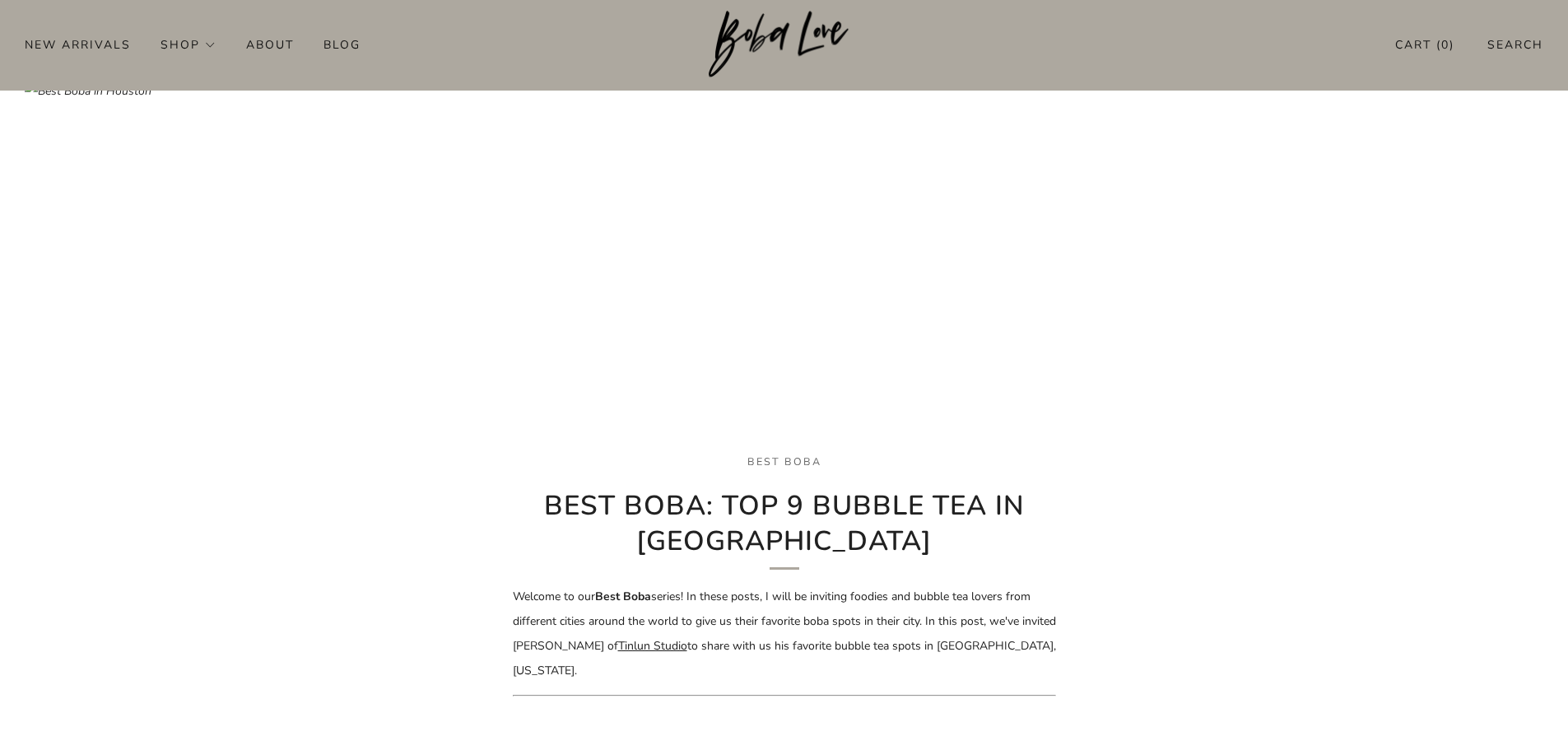
scroll to position [0, 0]
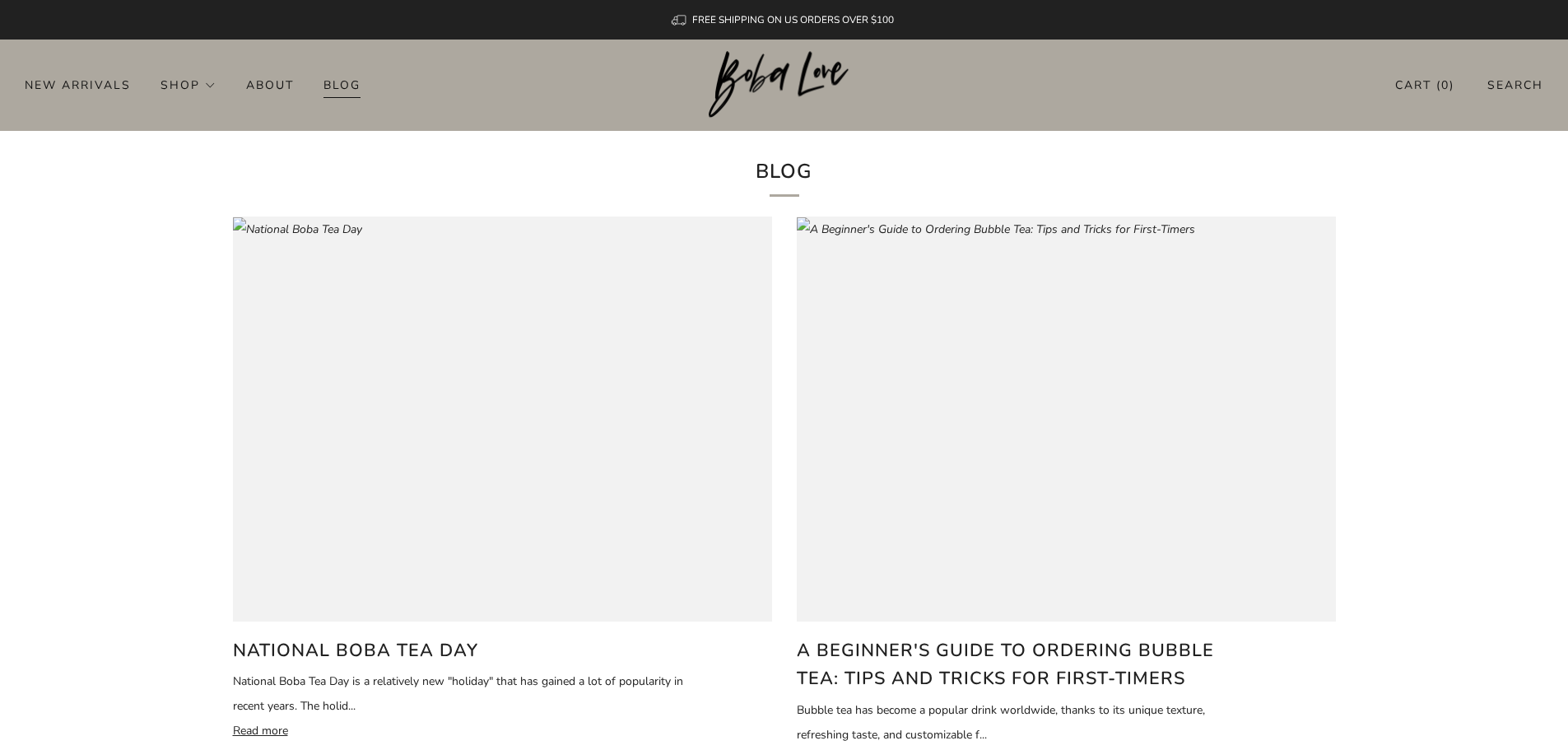
click at [335, 91] on link "Blog" at bounding box center [342, 84] width 37 height 26
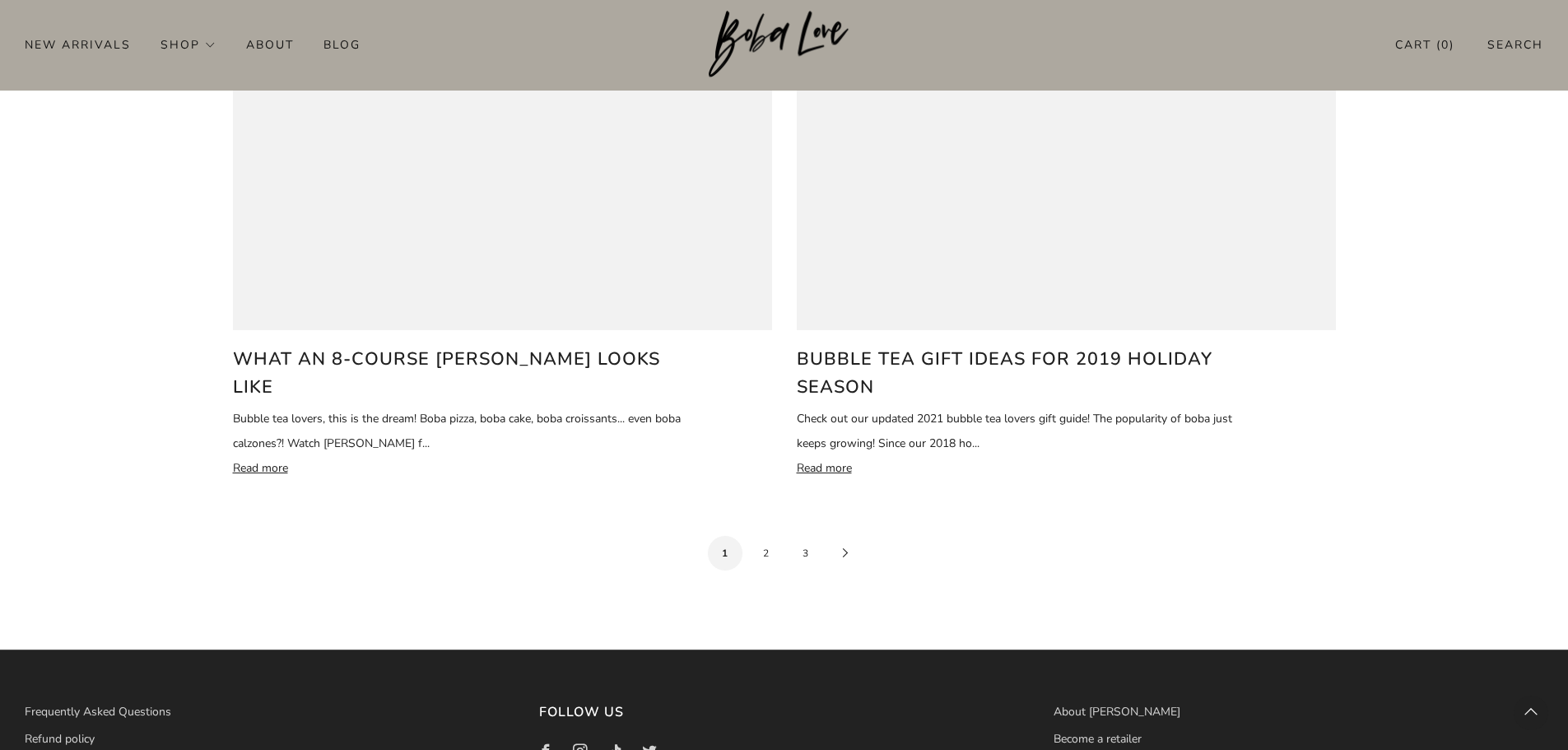
scroll to position [3417, 0]
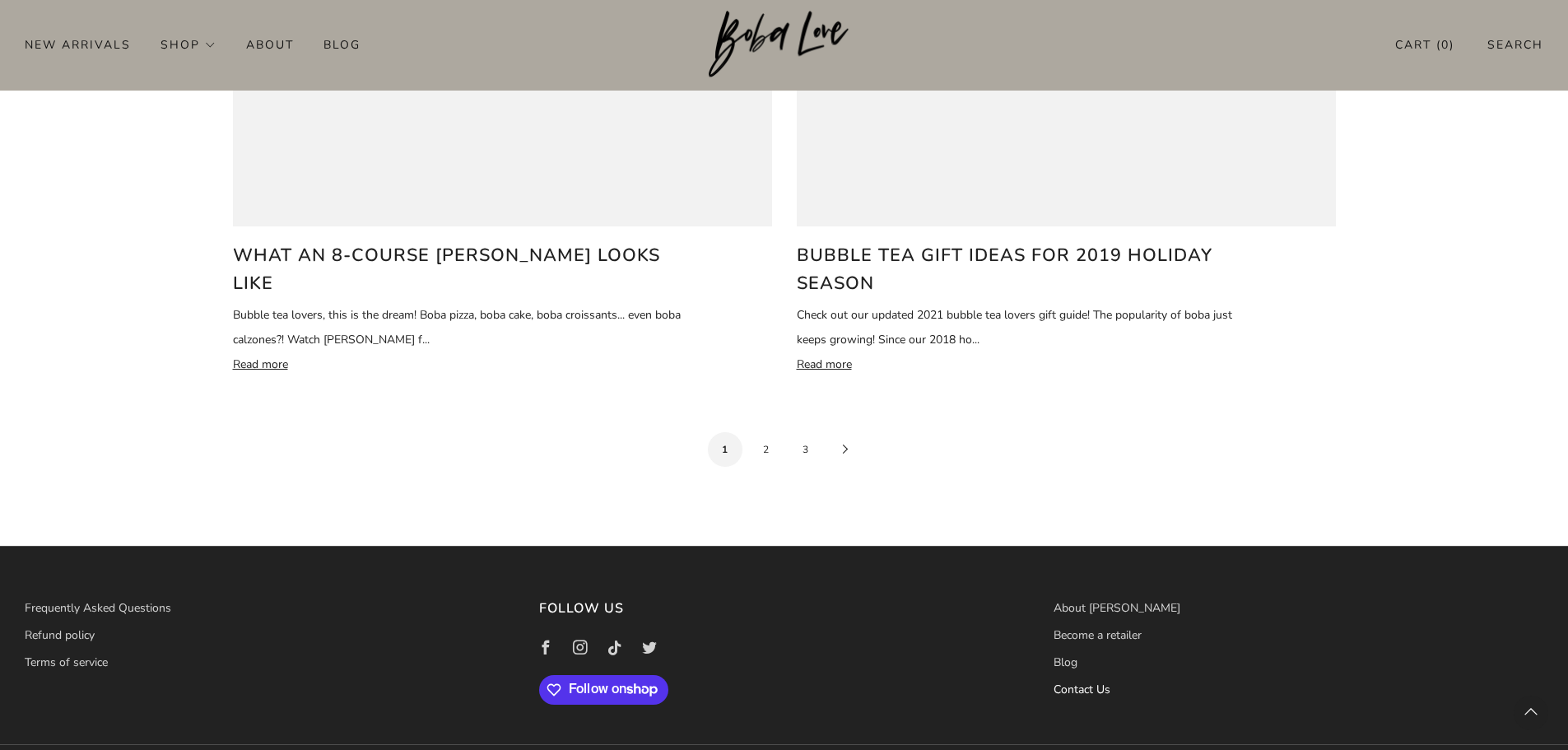
click at [1065, 681] on link "Contact Us" at bounding box center [1082, 689] width 57 height 16
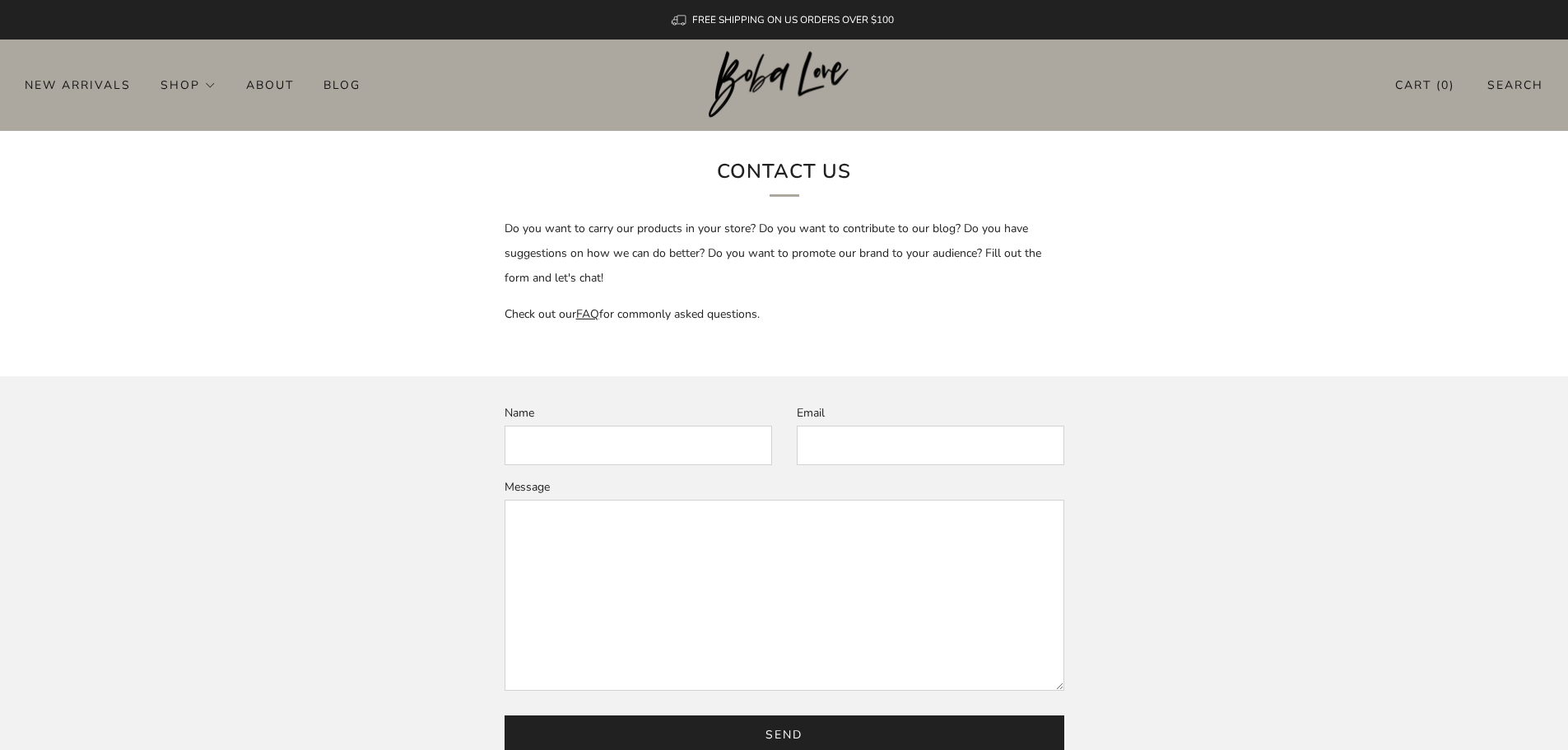
click at [561, 451] on input "Name" at bounding box center [638, 445] width 267 height 40
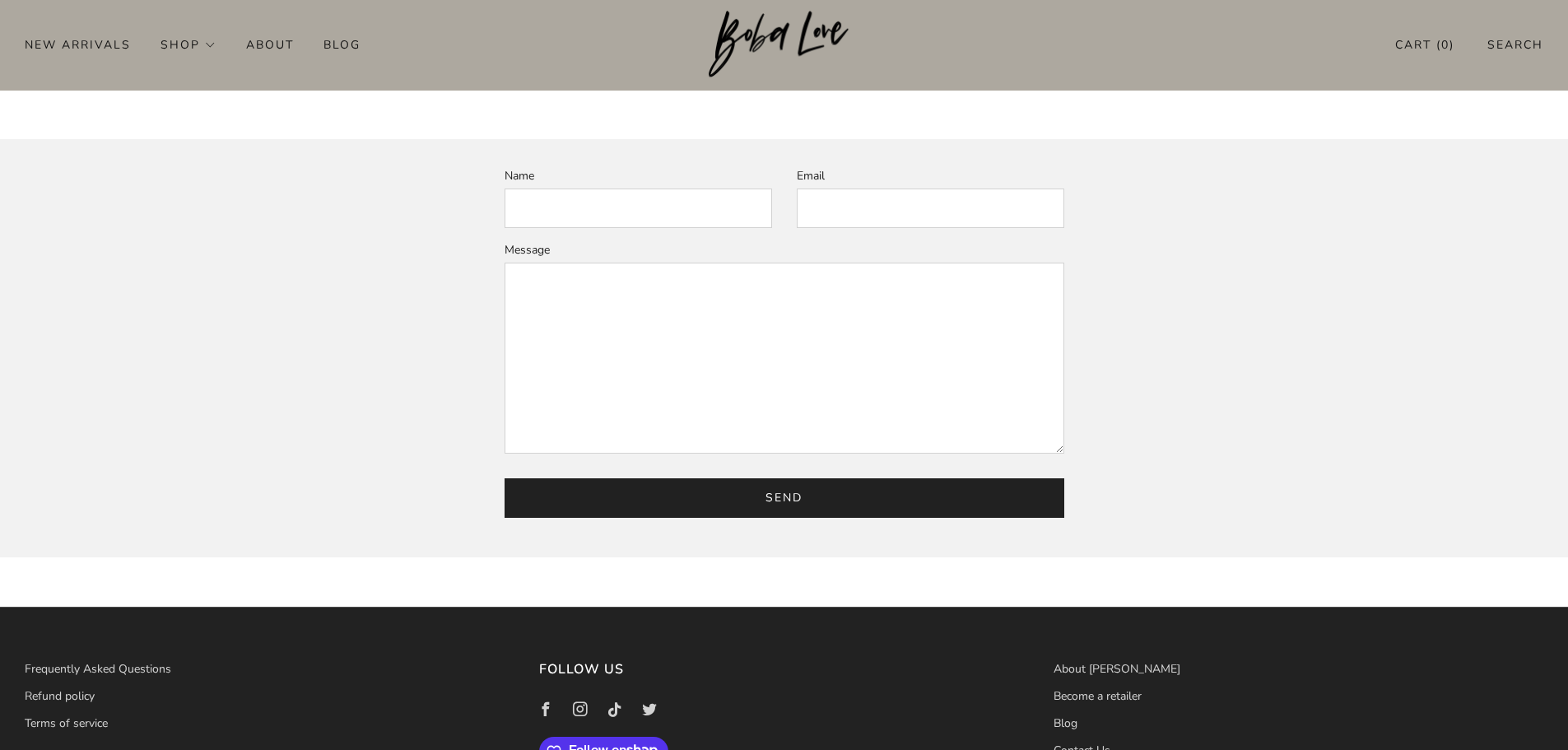
scroll to position [19, 0]
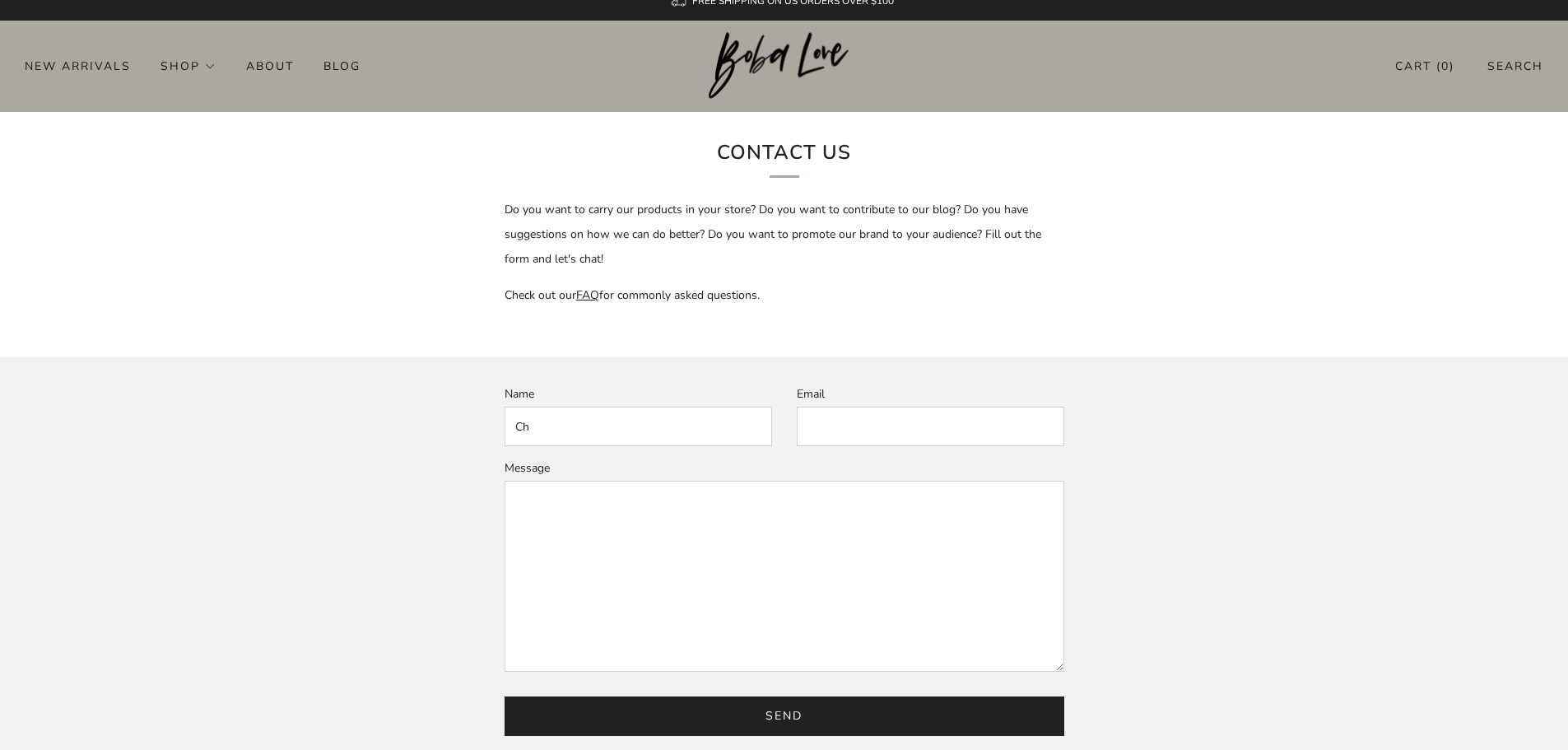
type input "C"
type input "Ryan Chio"
click at [848, 439] on input "Email" at bounding box center [930, 426] width 267 height 40
type input "ryanzhang626@gmail.com"
click at [800, 581] on textarea "Message" at bounding box center [784, 576] width 560 height 191
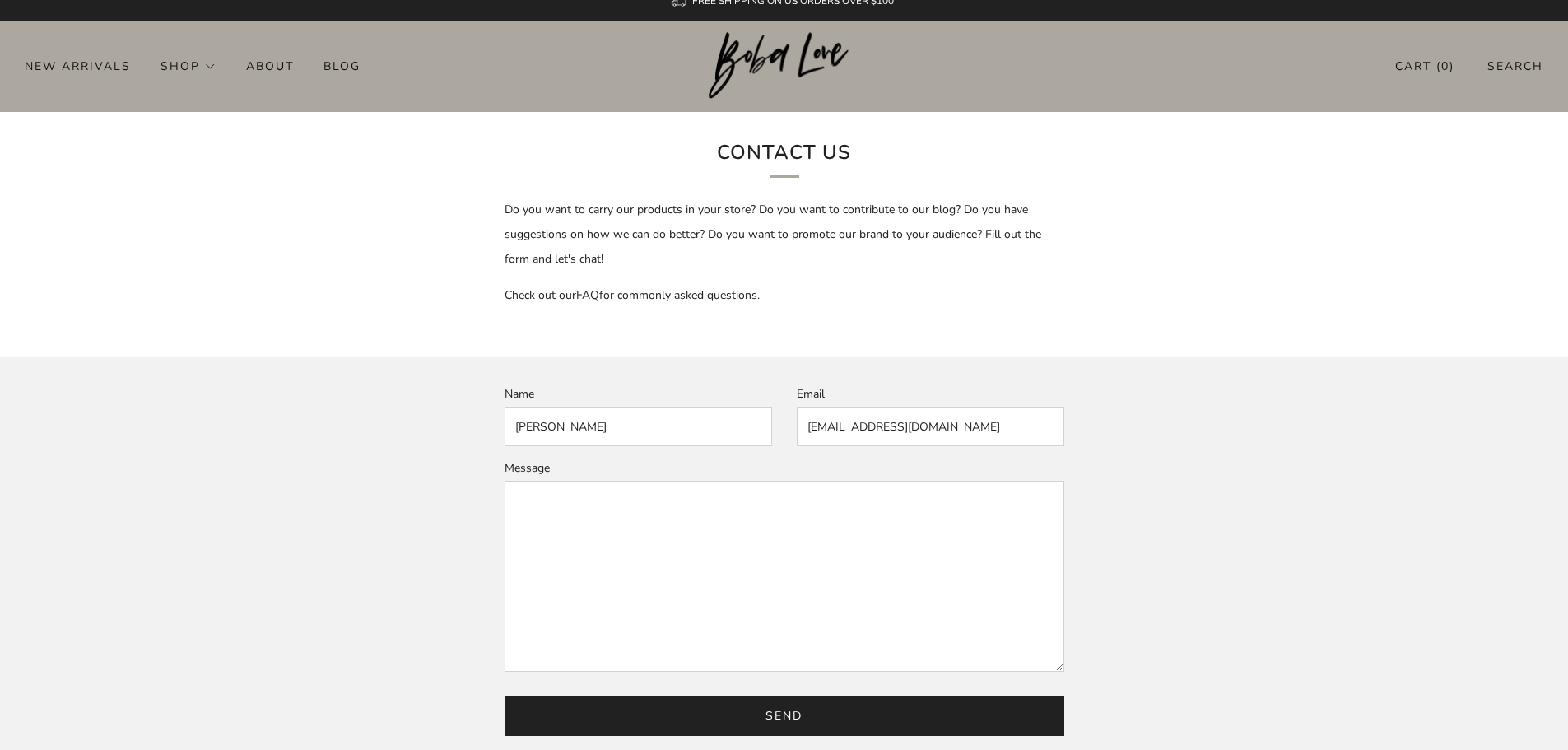
drag, startPoint x: 686, startPoint y: 489, endPoint x: 668, endPoint y: 519, distance: 35.0
click at [685, 489] on textarea "Message" at bounding box center [784, 576] width 560 height 191
click at [656, 533] on textarea "Message" at bounding box center [784, 576] width 560 height 191
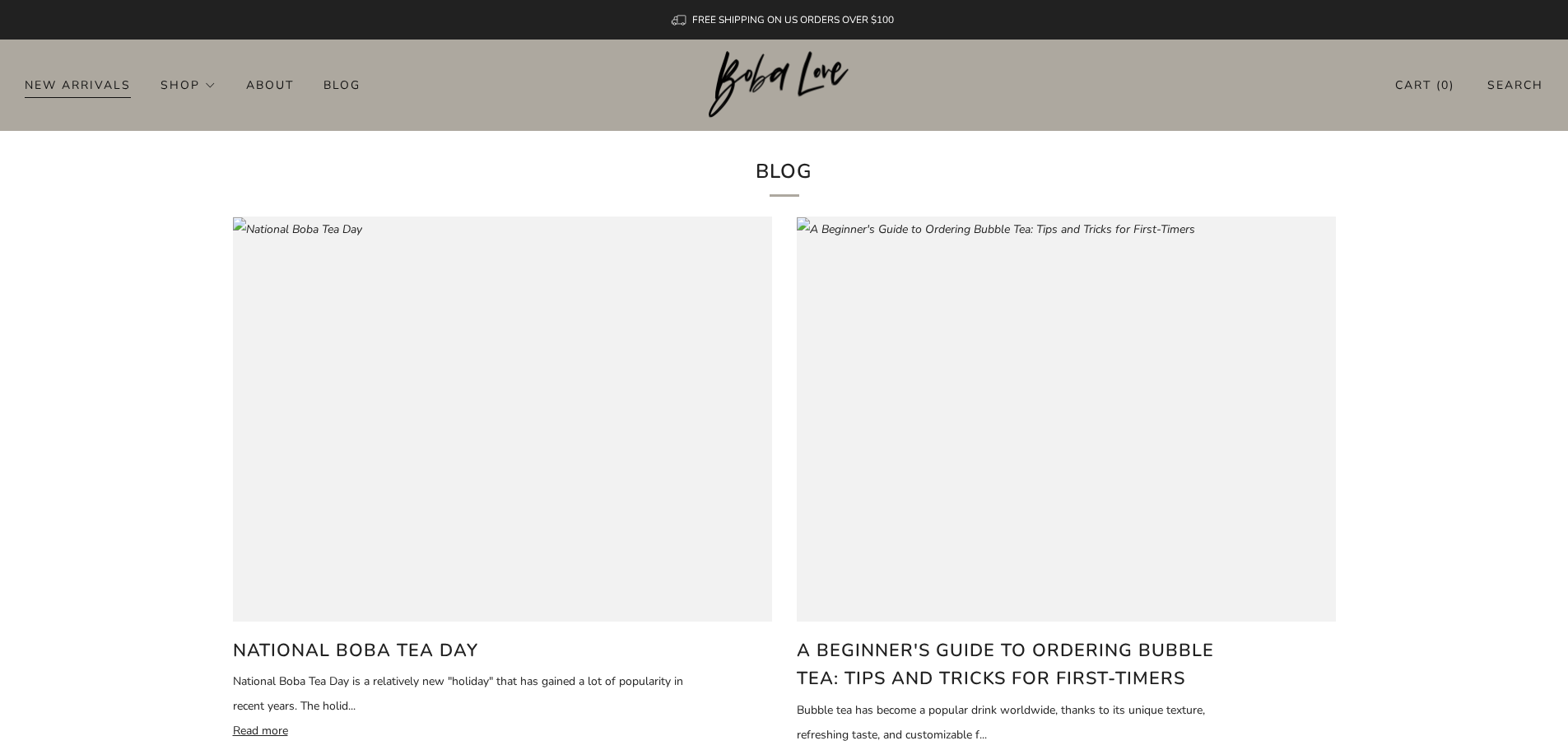
click at [110, 76] on link "New Arrivals" at bounding box center [78, 84] width 106 height 26
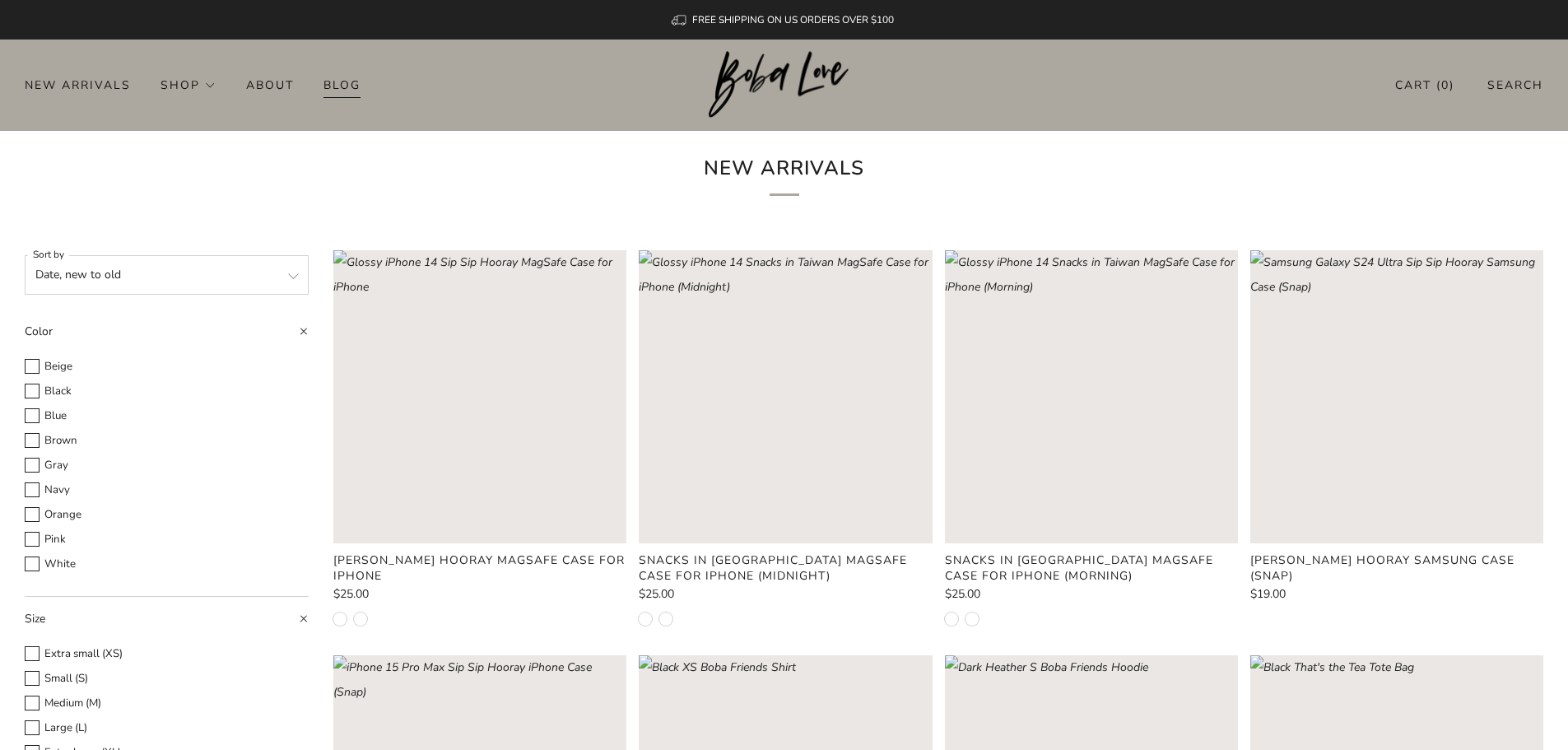
click at [338, 91] on link "Blog" at bounding box center [342, 84] width 37 height 26
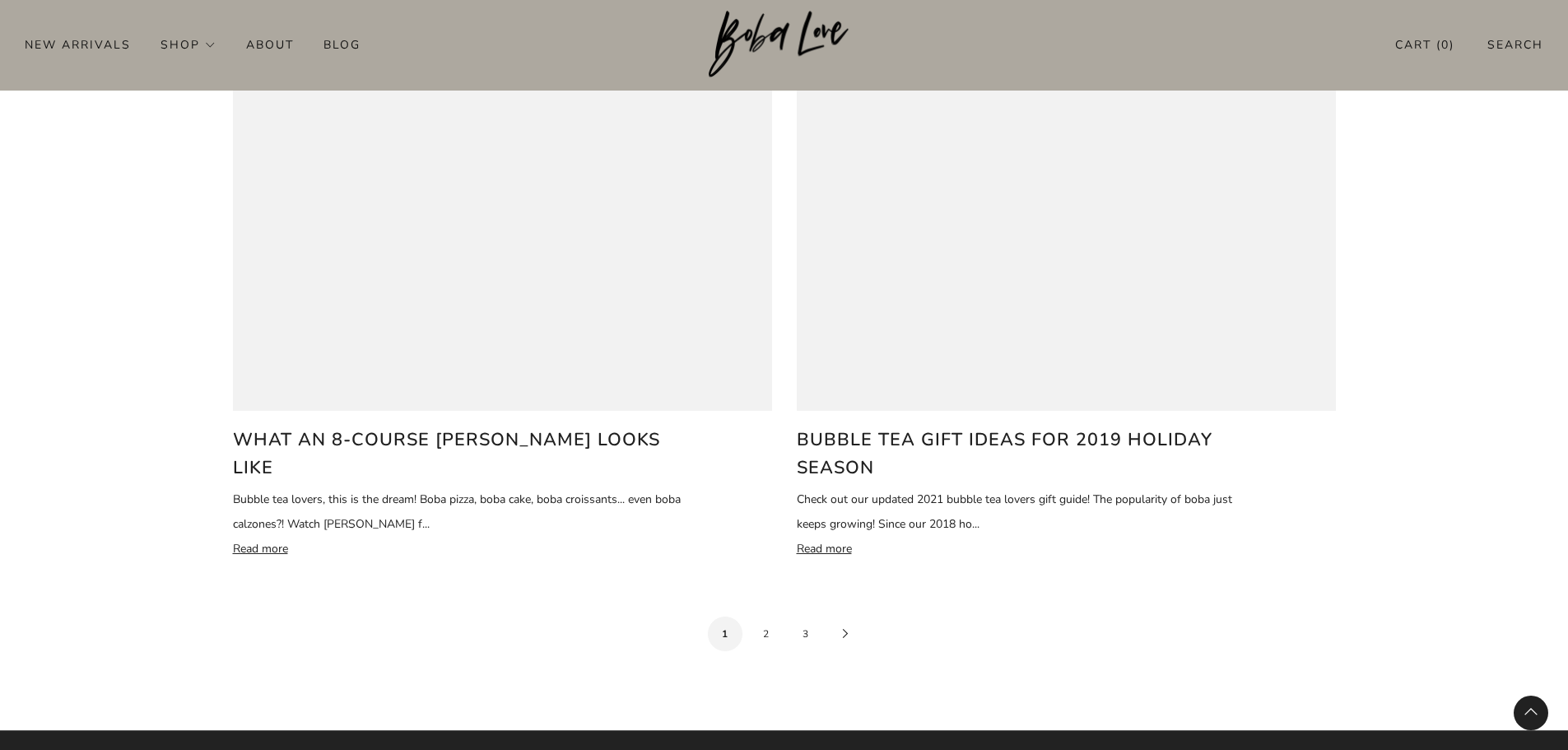
scroll to position [3417, 0]
